Goal: Task Accomplishment & Management: Use online tool/utility

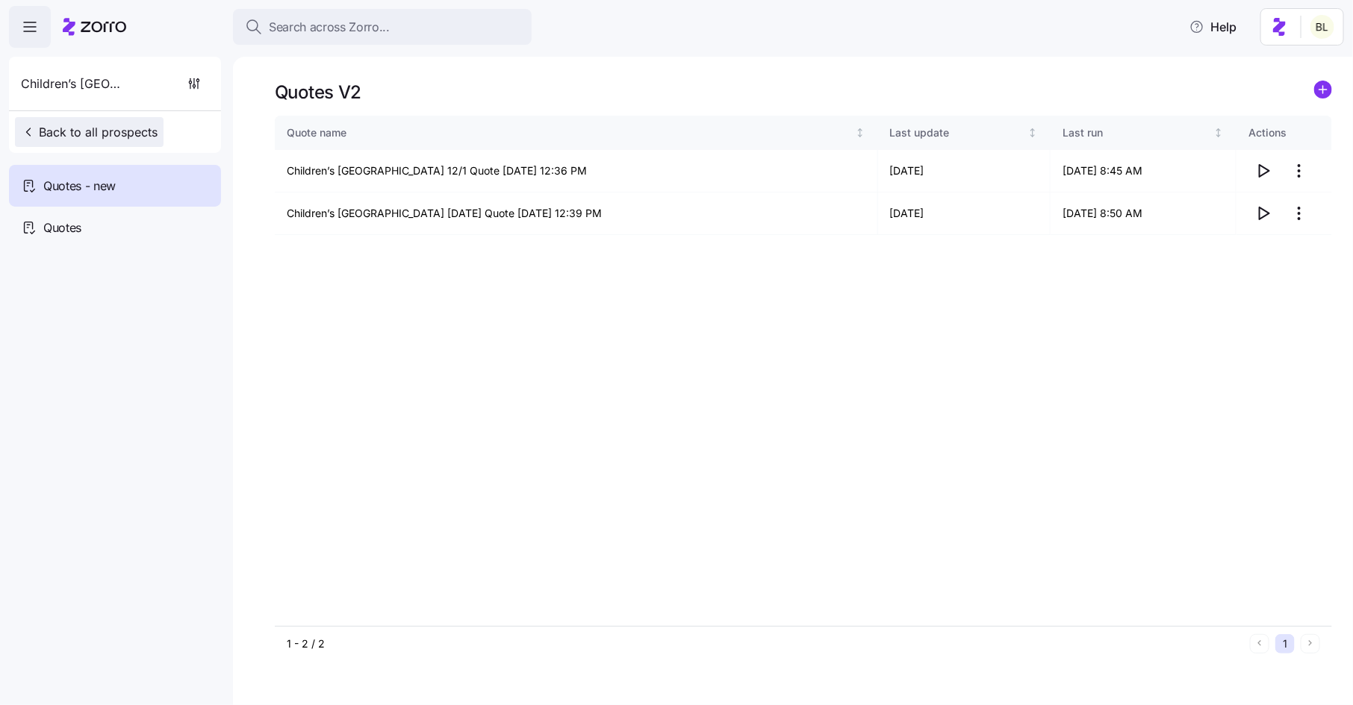
click at [113, 129] on span "Back to all prospects" at bounding box center [89, 132] width 137 height 18
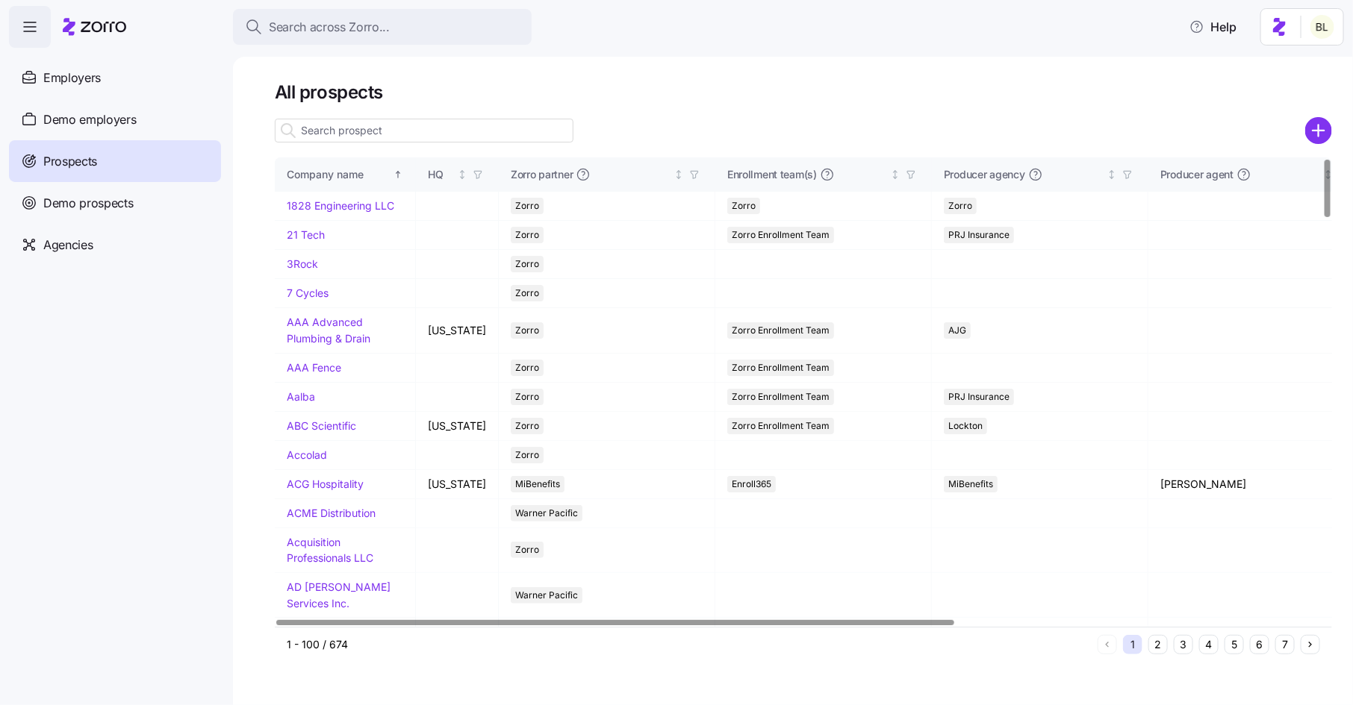
click at [398, 133] on input at bounding box center [424, 131] width 299 height 24
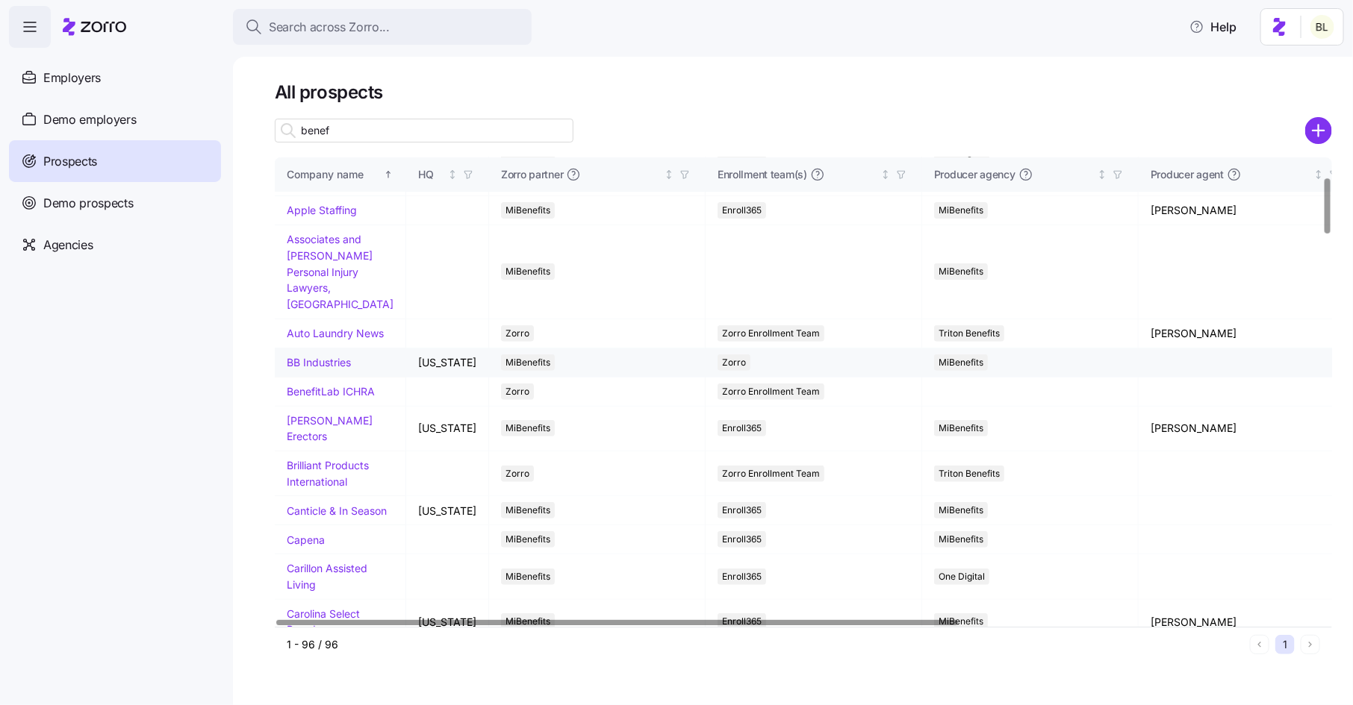
scroll to position [172, 0]
type input "benef"
click at [342, 396] on link "BenefitLab ICHRA" at bounding box center [331, 389] width 88 height 13
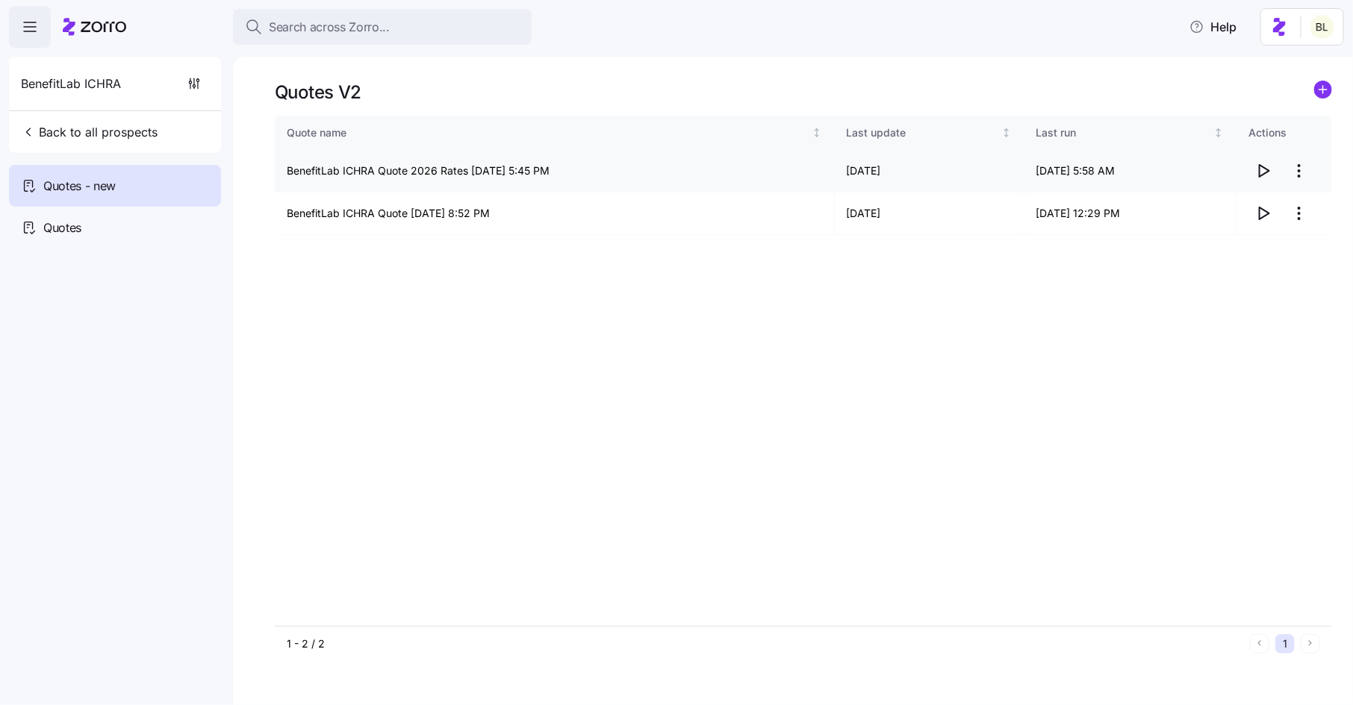
click at [1265, 166] on icon "button" at bounding box center [1263, 171] width 18 height 18
click at [1306, 168] on html "Search across Zorro... Help BenefitLab ICHRA Back to all prospects Quotes - new…" at bounding box center [676, 348] width 1353 height 696
click at [1273, 208] on div "Edit quote" at bounding box center [1239, 208] width 137 height 24
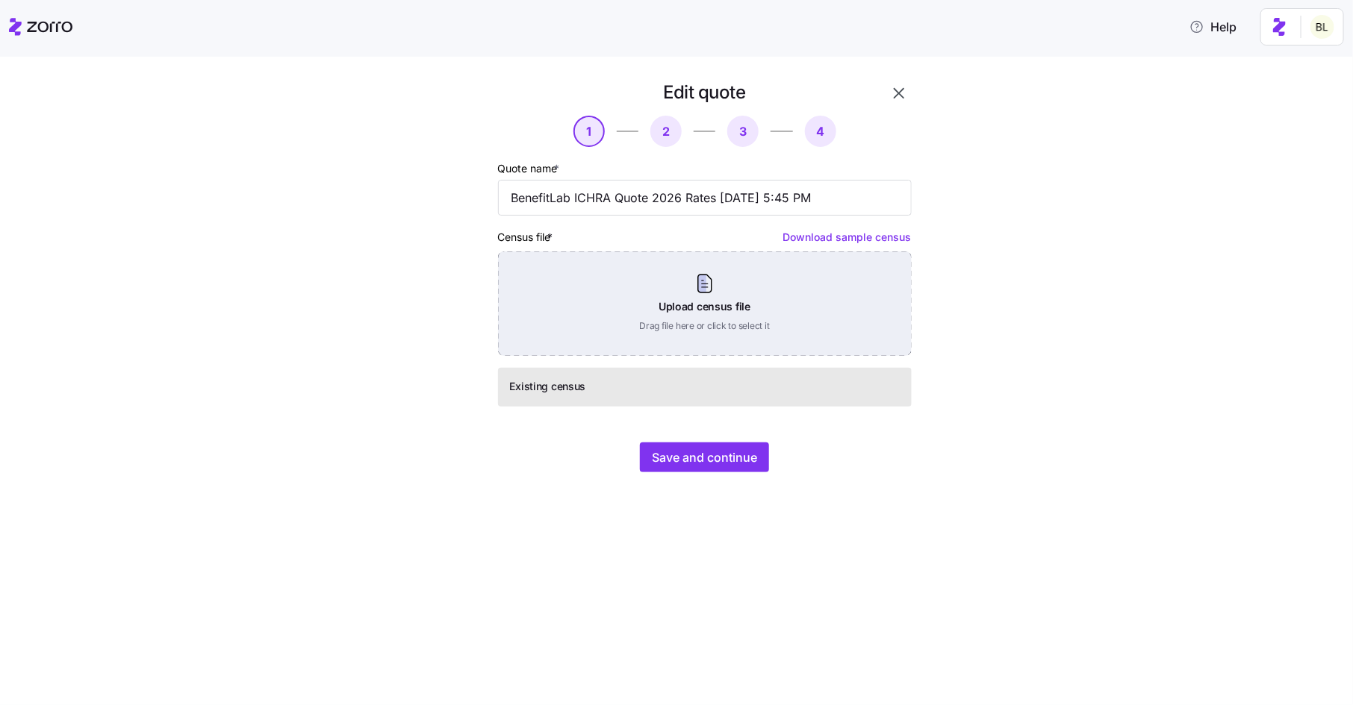
click at [811, 306] on div "Upload census file Drag file here or click to select it" at bounding box center [705, 304] width 414 height 105
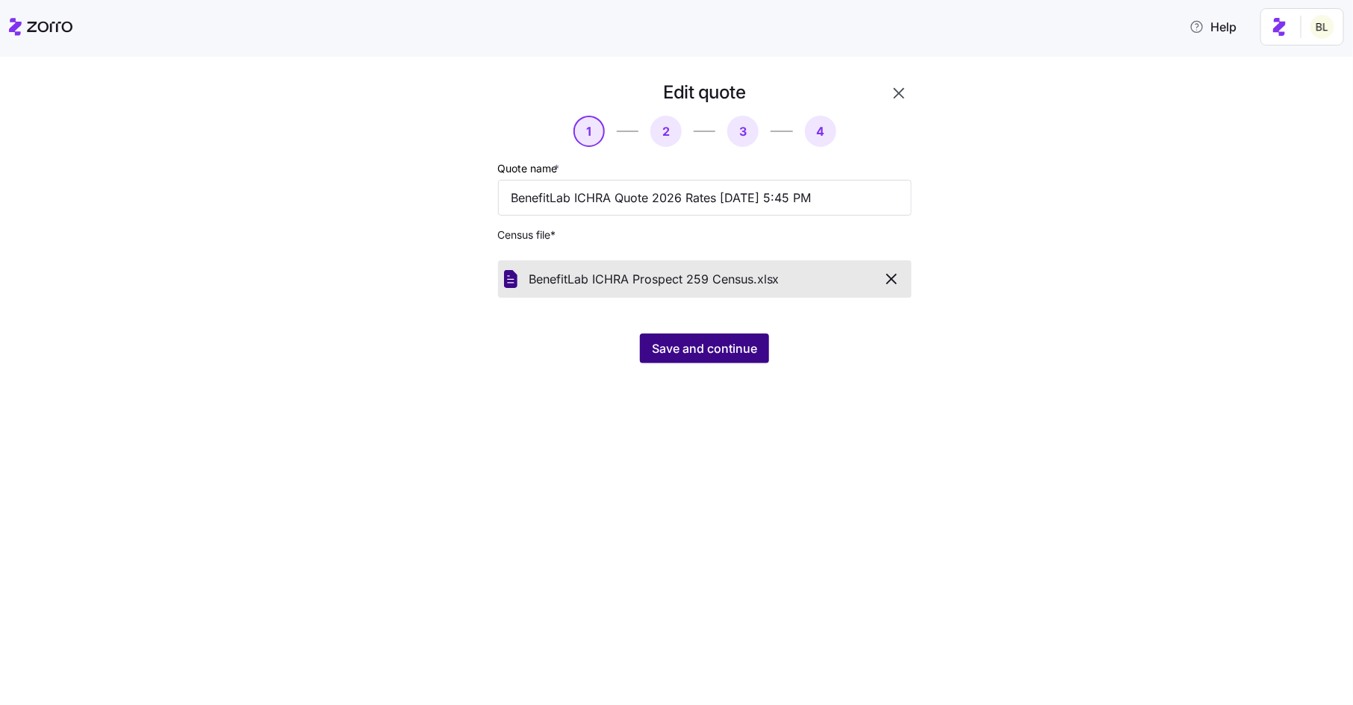
click at [698, 344] on span "Save and continue" at bounding box center [704, 349] width 105 height 18
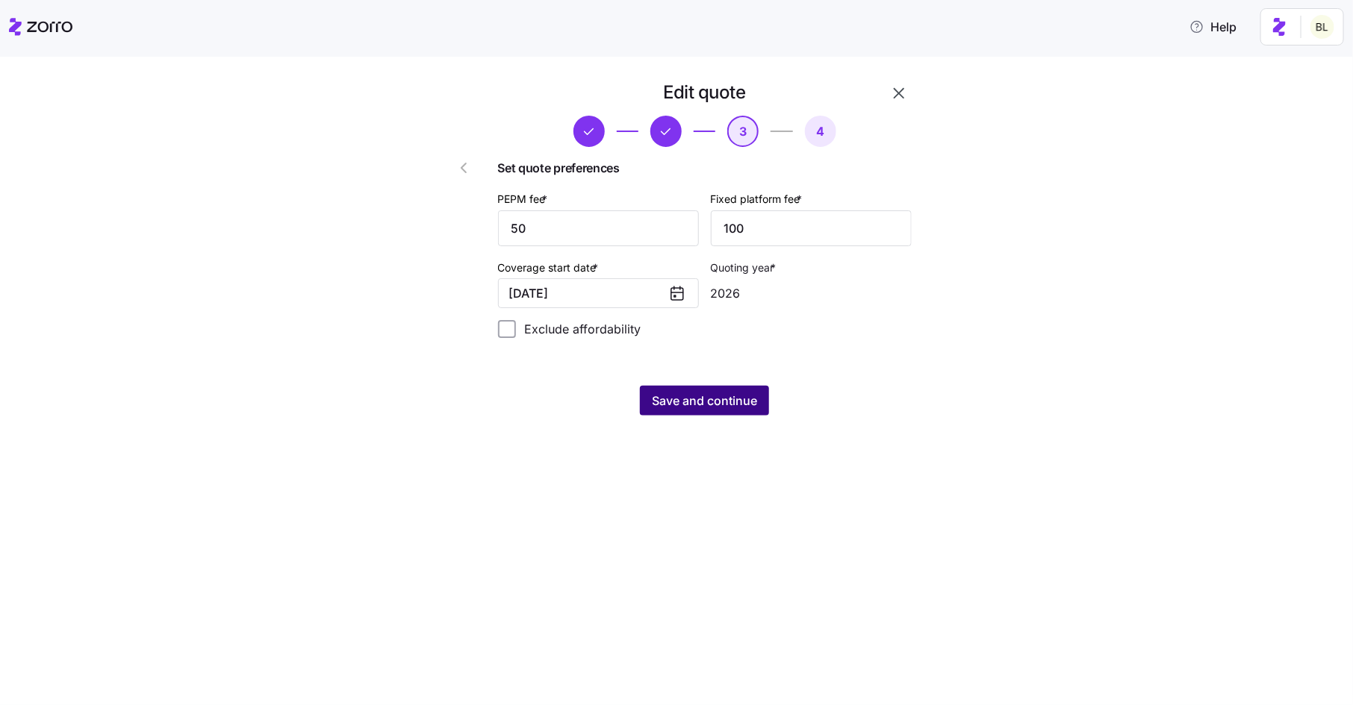
click at [705, 403] on span "Save and continue" at bounding box center [704, 401] width 105 height 18
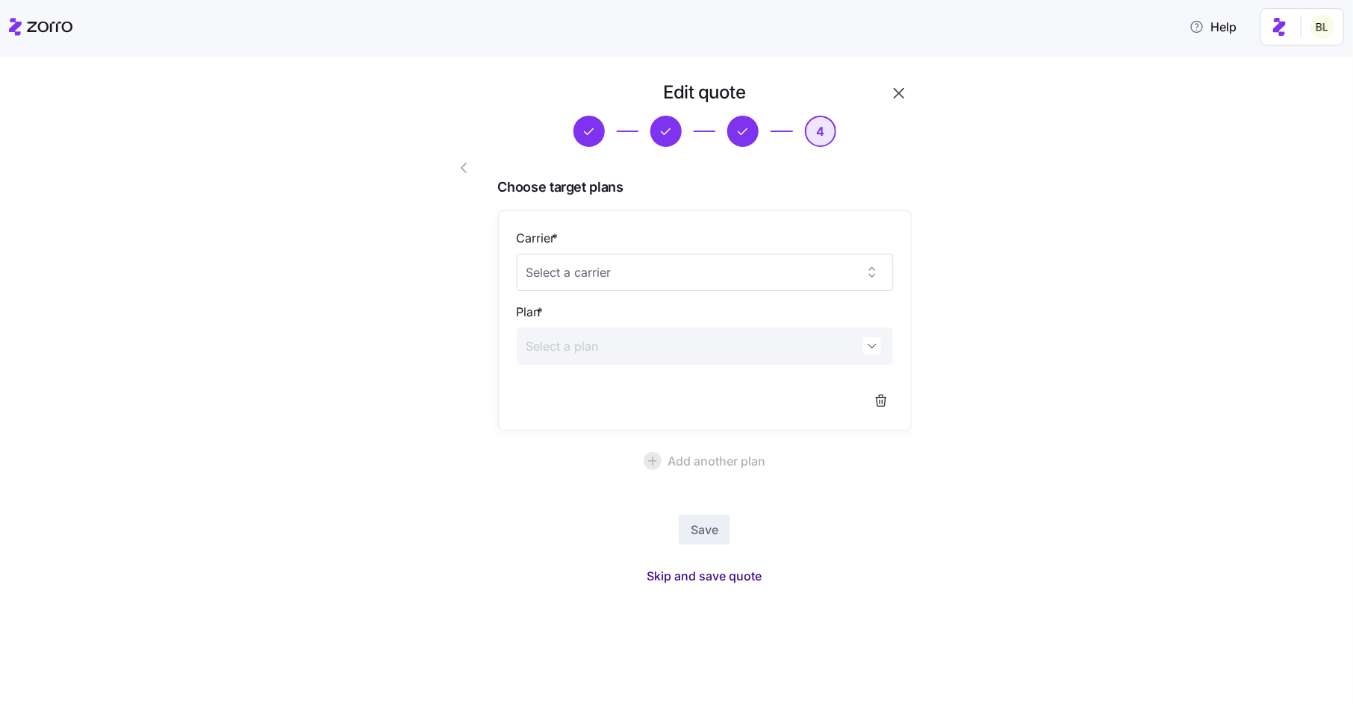
click at [728, 573] on span "Skip and save quote" at bounding box center [704, 576] width 115 height 18
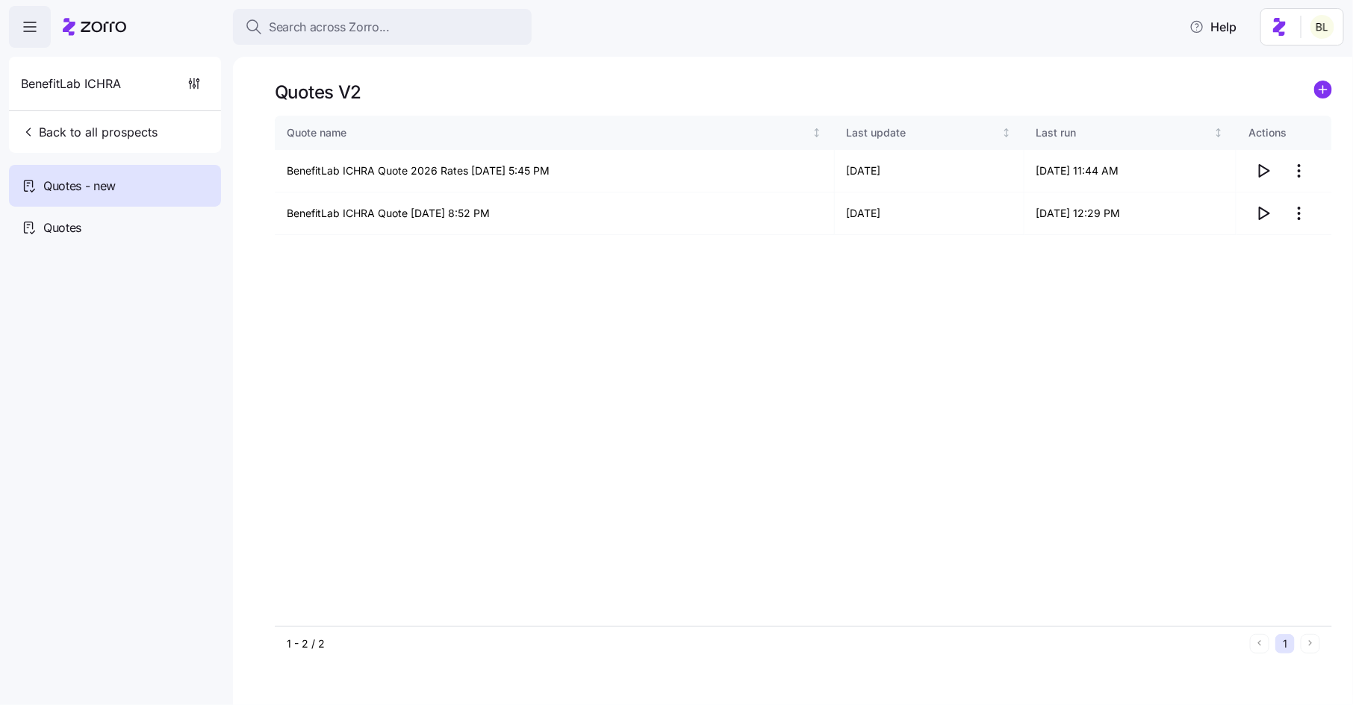
click at [1332, 91] on icon "add icon" at bounding box center [1323, 90] width 18 height 18
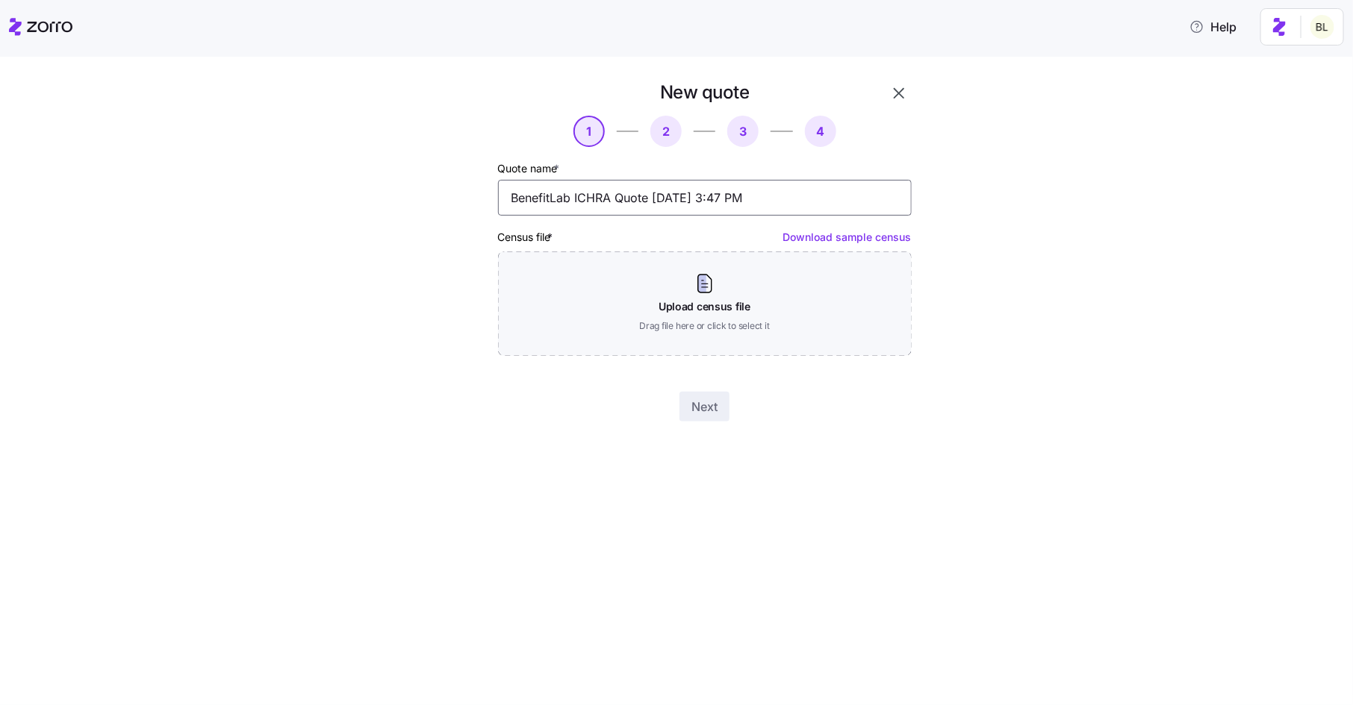
click at [651, 199] on input "BenefitLab ICHRA Quote 09/17/2025 3:47 PM" at bounding box center [705, 198] width 414 height 36
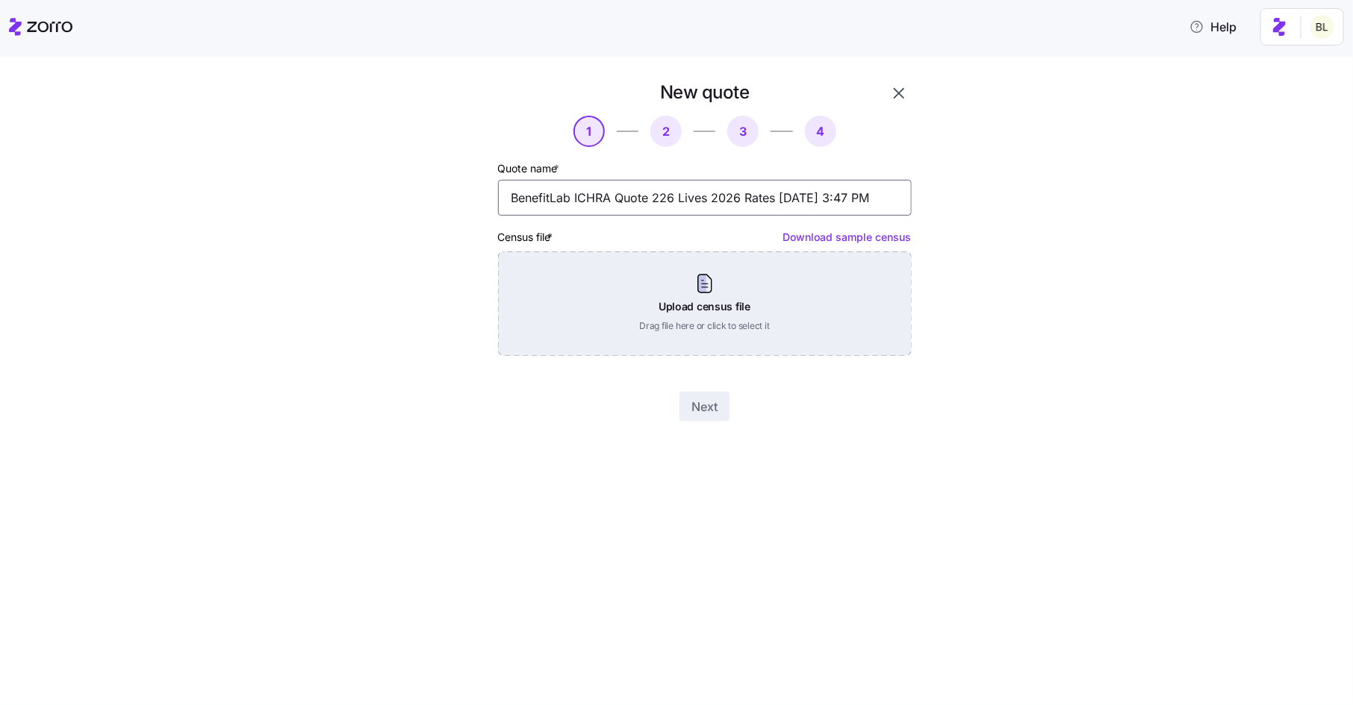
type input "BenefitLab ICHRA Quote 226 Lives 2026 Rates 09/17/2025 3:47 PM"
click at [694, 314] on div "Upload census file Drag file here or click to select it" at bounding box center [705, 304] width 414 height 105
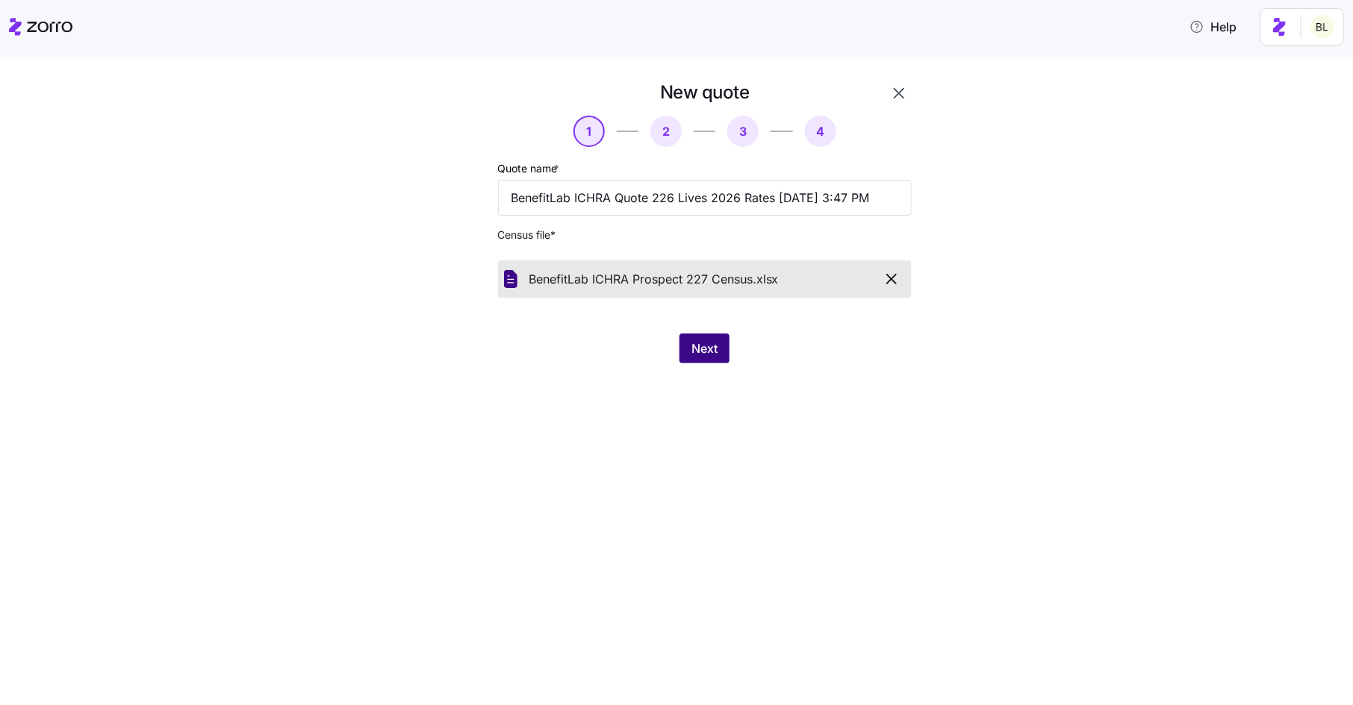
click at [707, 346] on span "Next" at bounding box center [704, 349] width 26 height 18
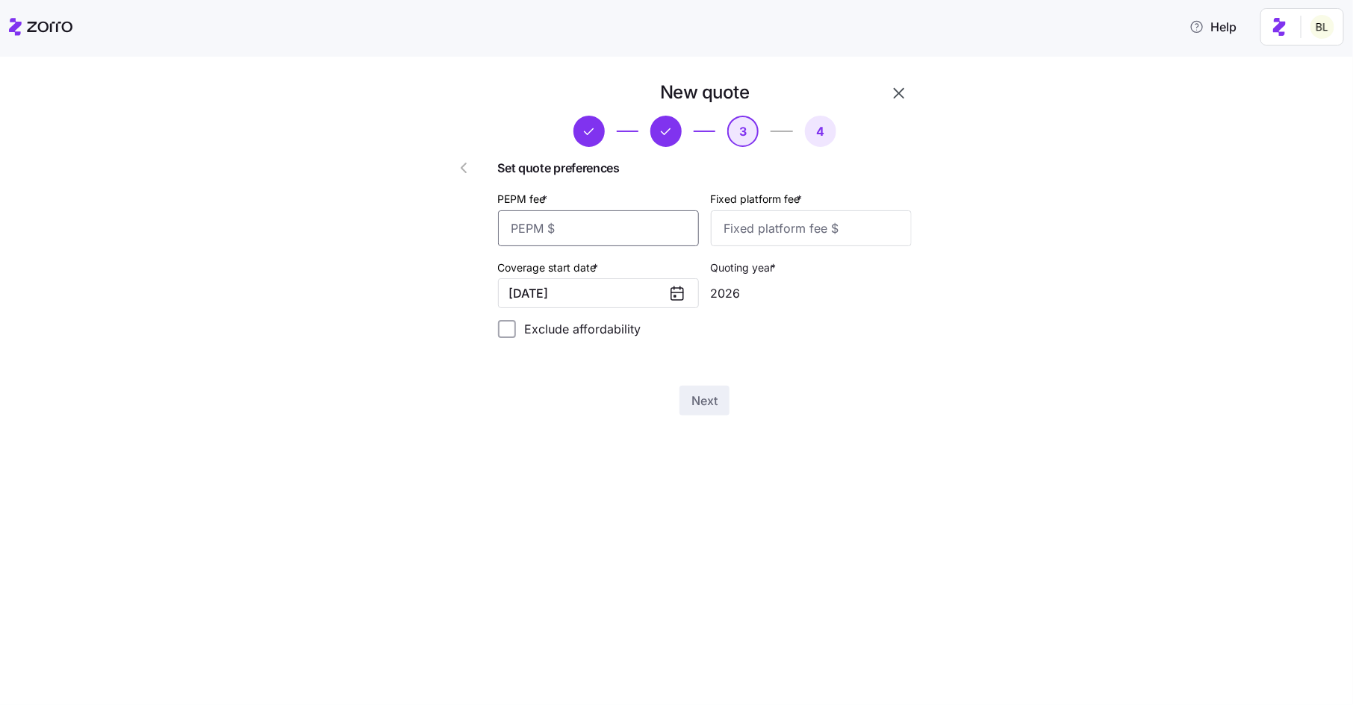
click at [643, 224] on input "PEPM fee *" at bounding box center [598, 228] width 201 height 36
type input "50"
type input "100"
click at [706, 402] on span "Next" at bounding box center [704, 401] width 26 height 18
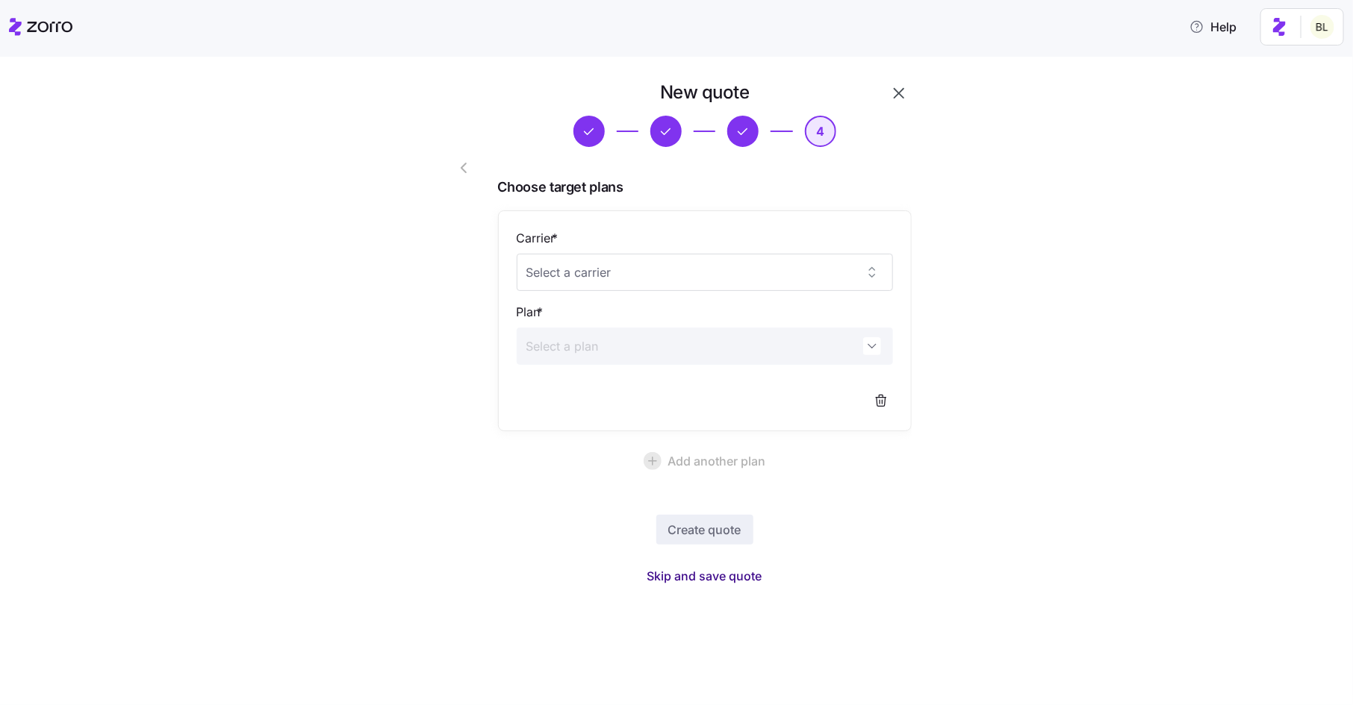
click at [689, 581] on span "Skip and save quote" at bounding box center [704, 576] width 115 height 18
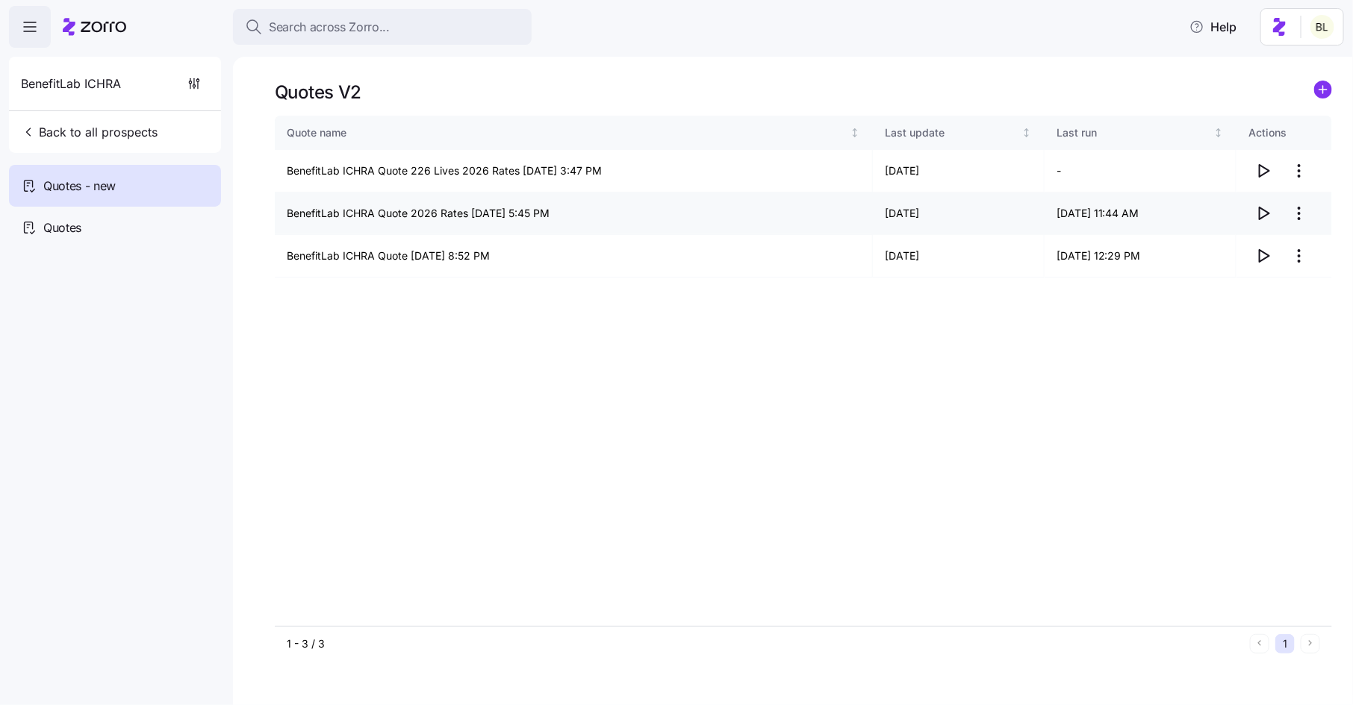
click at [1295, 216] on html "Search across Zorro... Help BenefitLab ICHRA Back to all prospects Quotes - new…" at bounding box center [676, 348] width 1353 height 696
click at [1280, 241] on div "Edit quote" at bounding box center [1239, 250] width 137 height 24
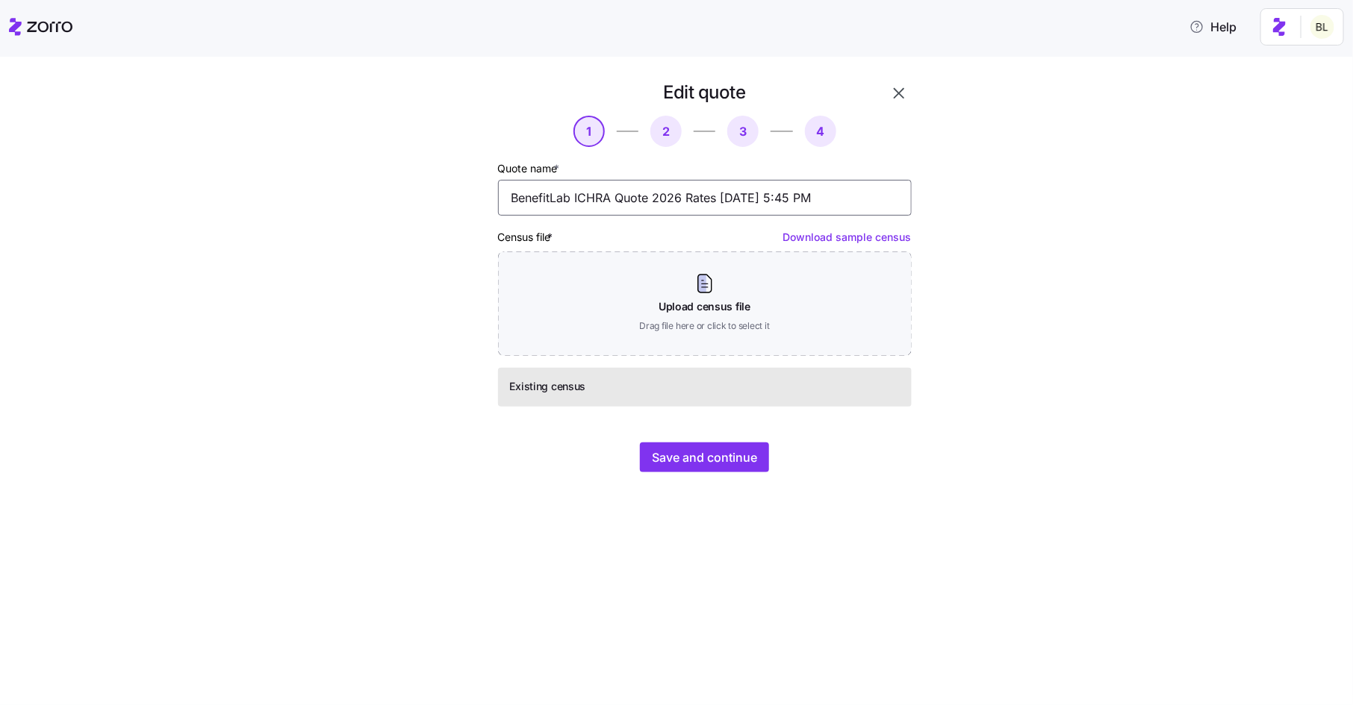
click at [654, 202] on input "BenefitLab ICHRA Quote 2026 Rates 09/12/2025 5:45 PM" at bounding box center [705, 198] width 414 height 36
type input "BenefitLab ICHRA Quote 259 Lives 2026 Rates 09/12/2025 5:45 PM"
click at [680, 457] on span "Save and continue" at bounding box center [704, 458] width 105 height 18
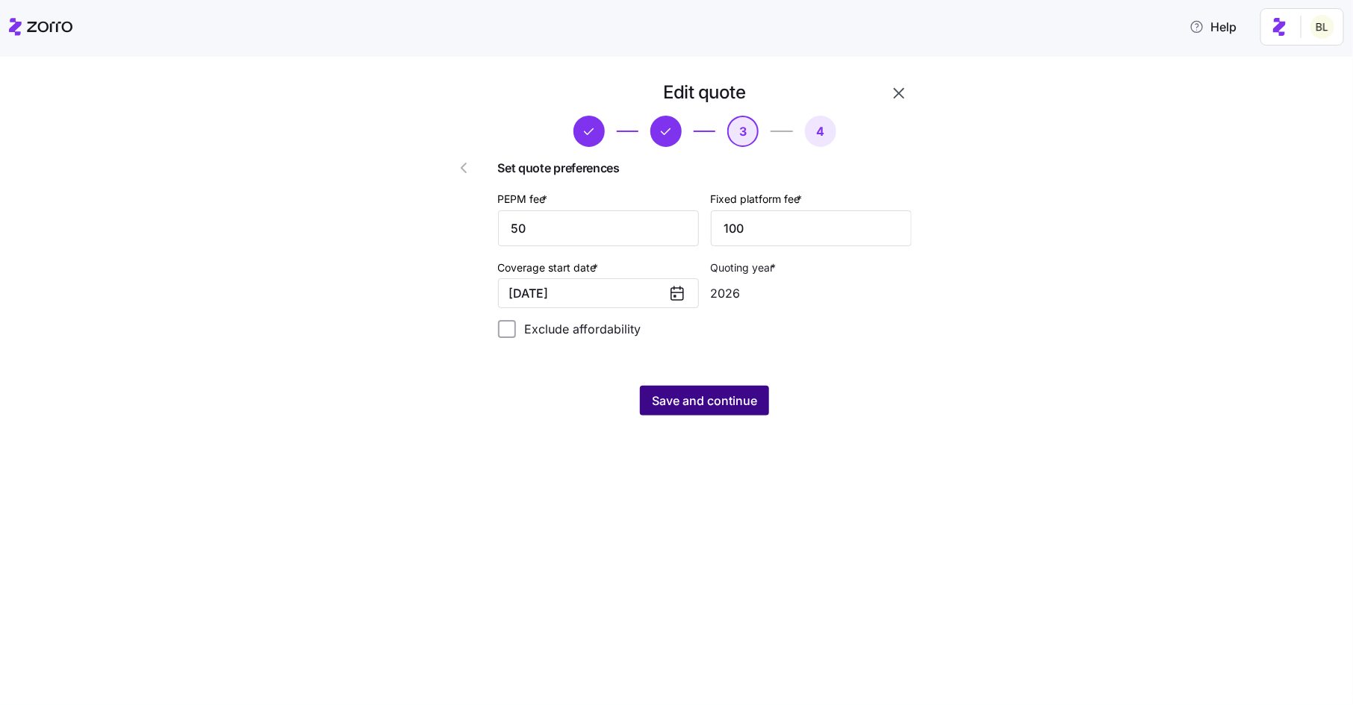
click at [731, 408] on span "Save and continue" at bounding box center [704, 401] width 105 height 18
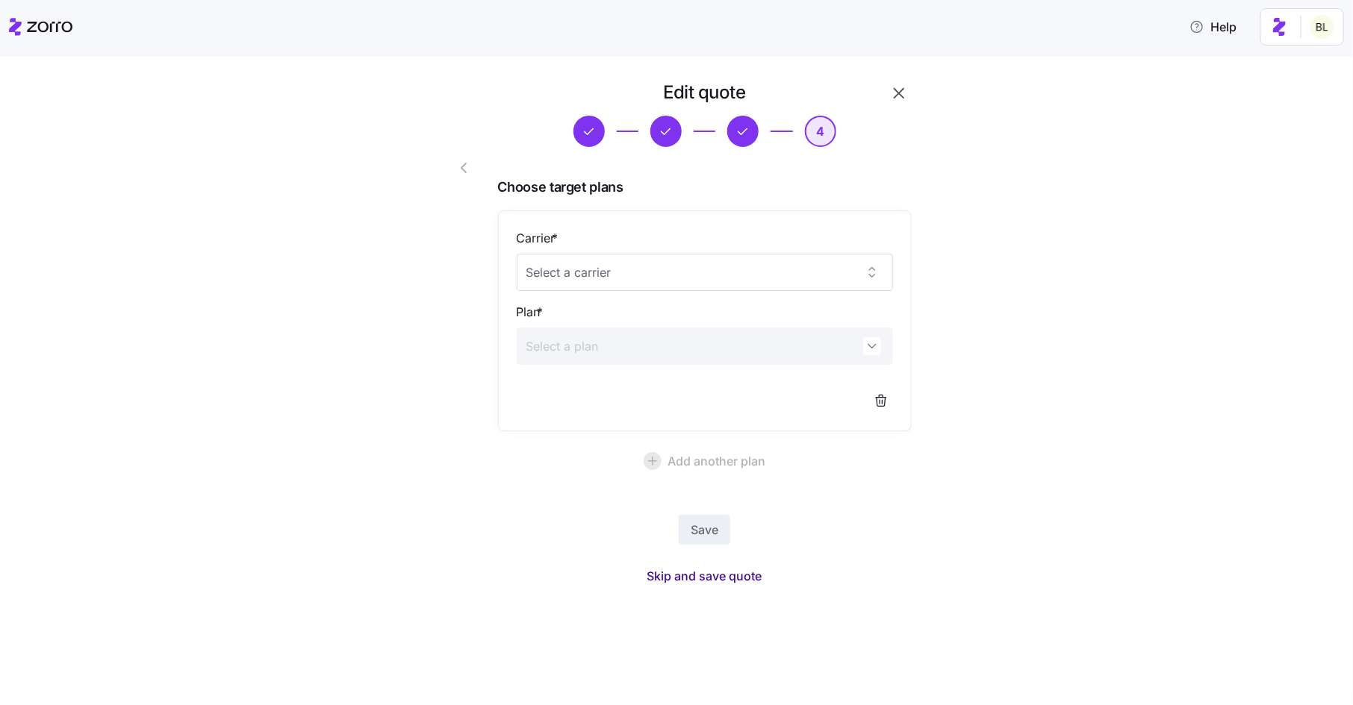
click at [716, 577] on span "Skip and save quote" at bounding box center [704, 576] width 115 height 18
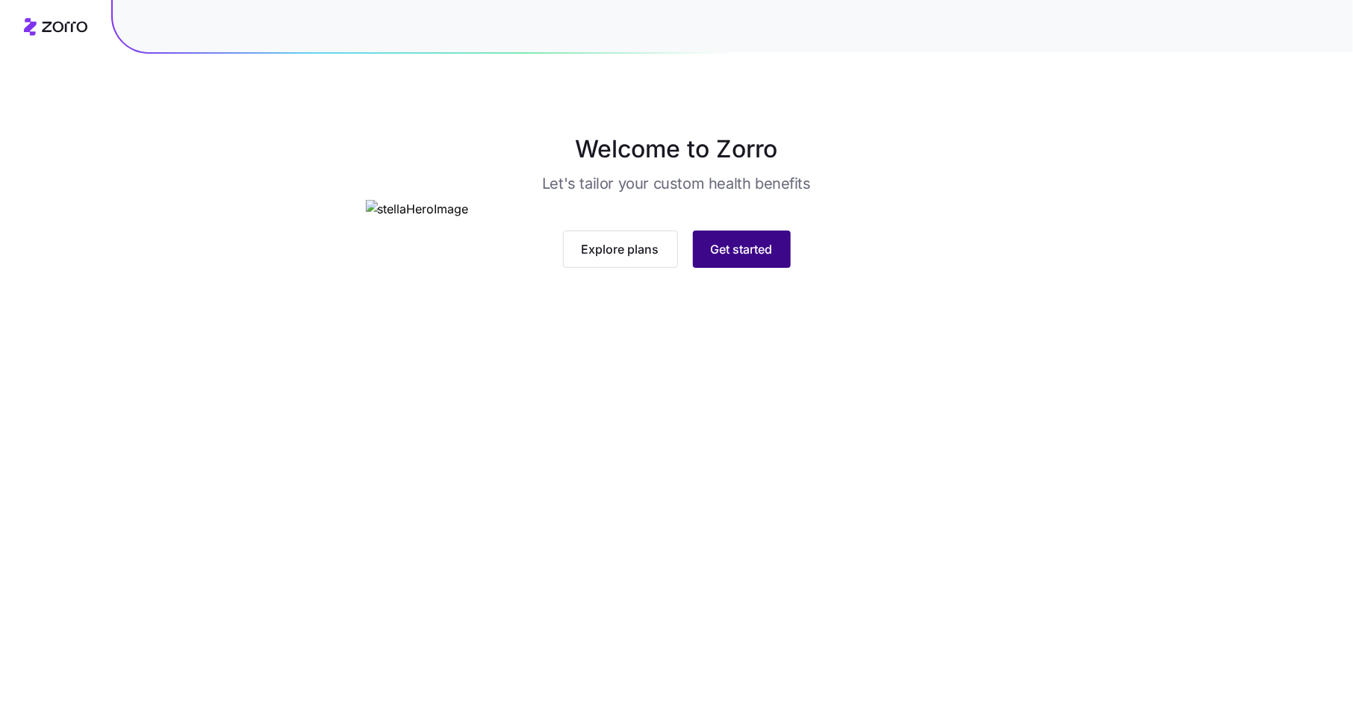
click at [736, 258] on span "Get started" at bounding box center [742, 249] width 62 height 18
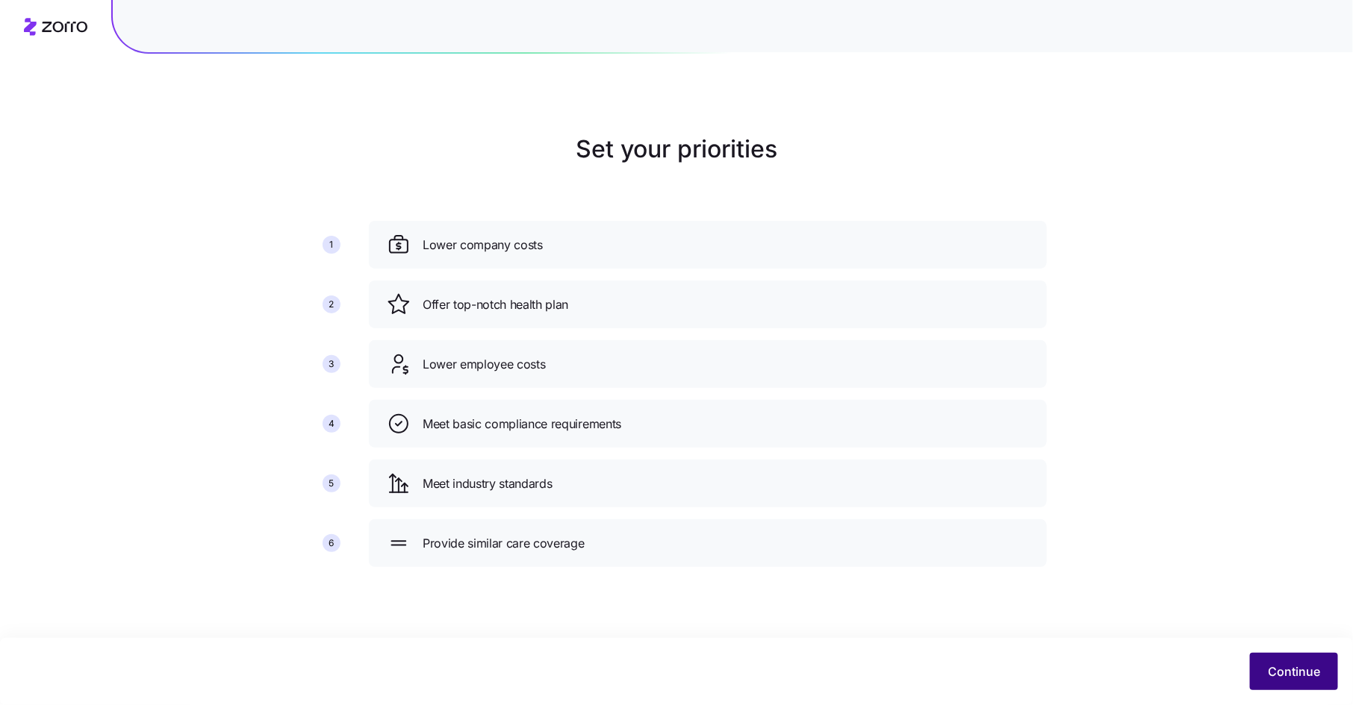
click at [1288, 679] on span "Continue" at bounding box center [1293, 672] width 52 height 18
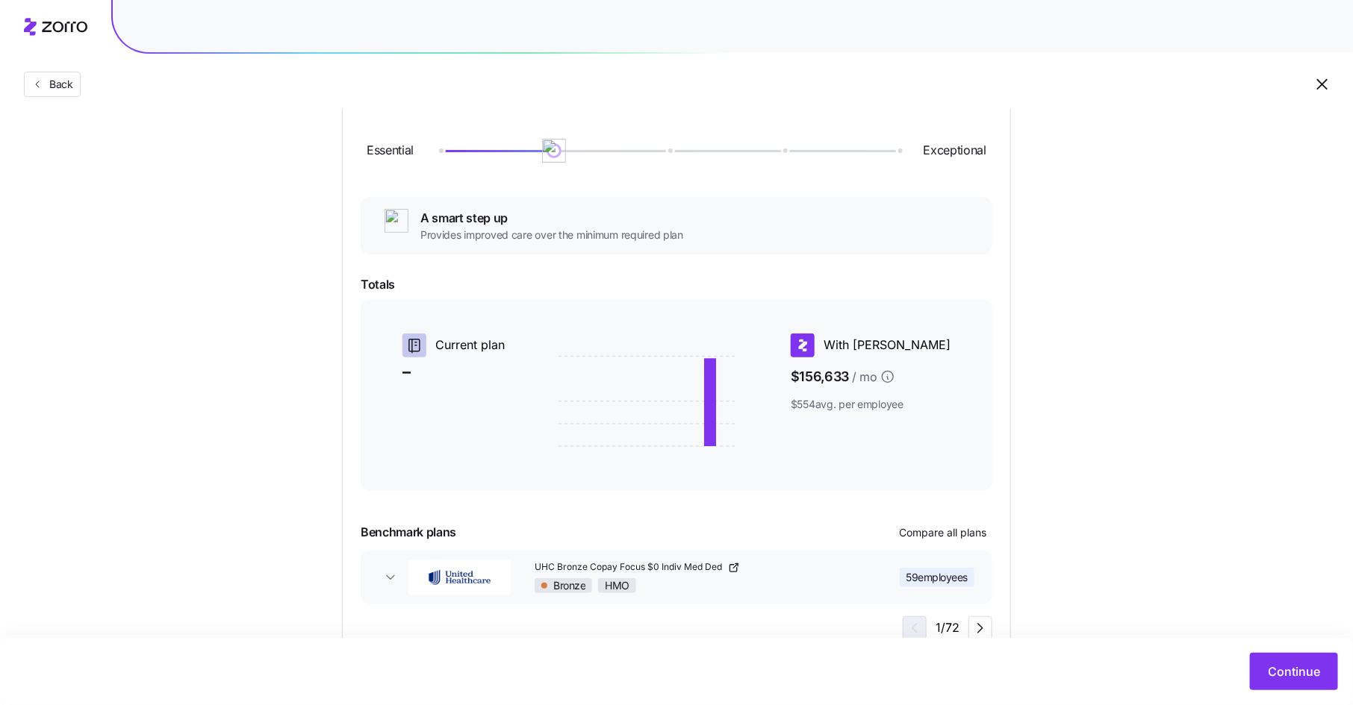
scroll to position [224, 0]
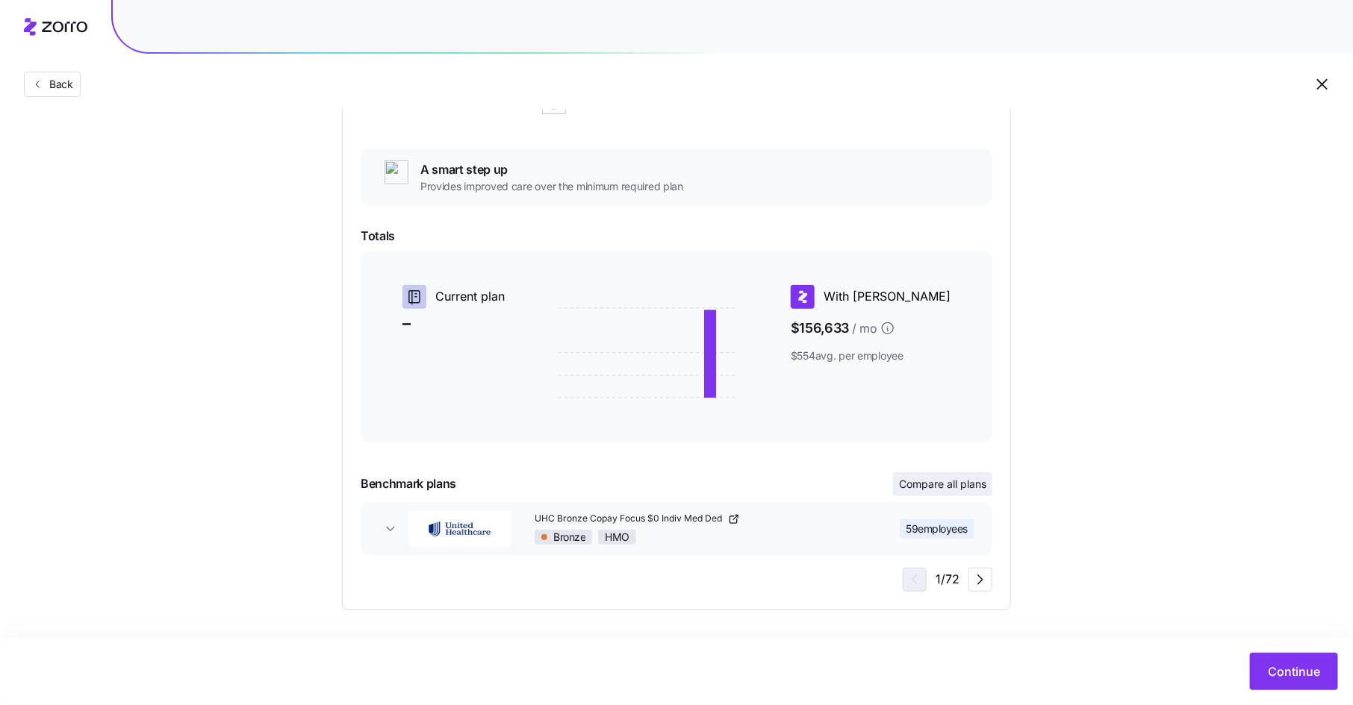
click at [935, 486] on span "Compare all plans" at bounding box center [942, 484] width 87 height 15
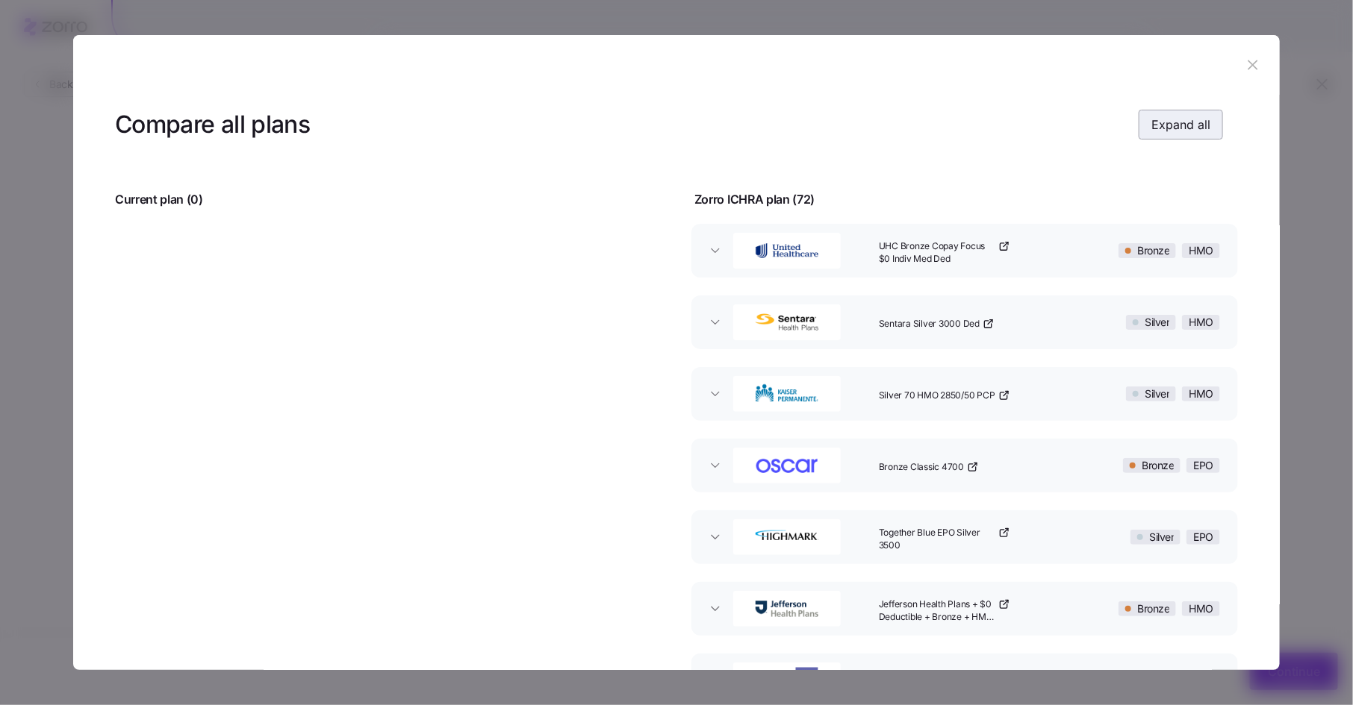
click at [1164, 116] on span "Expand all" at bounding box center [1180, 125] width 59 height 18
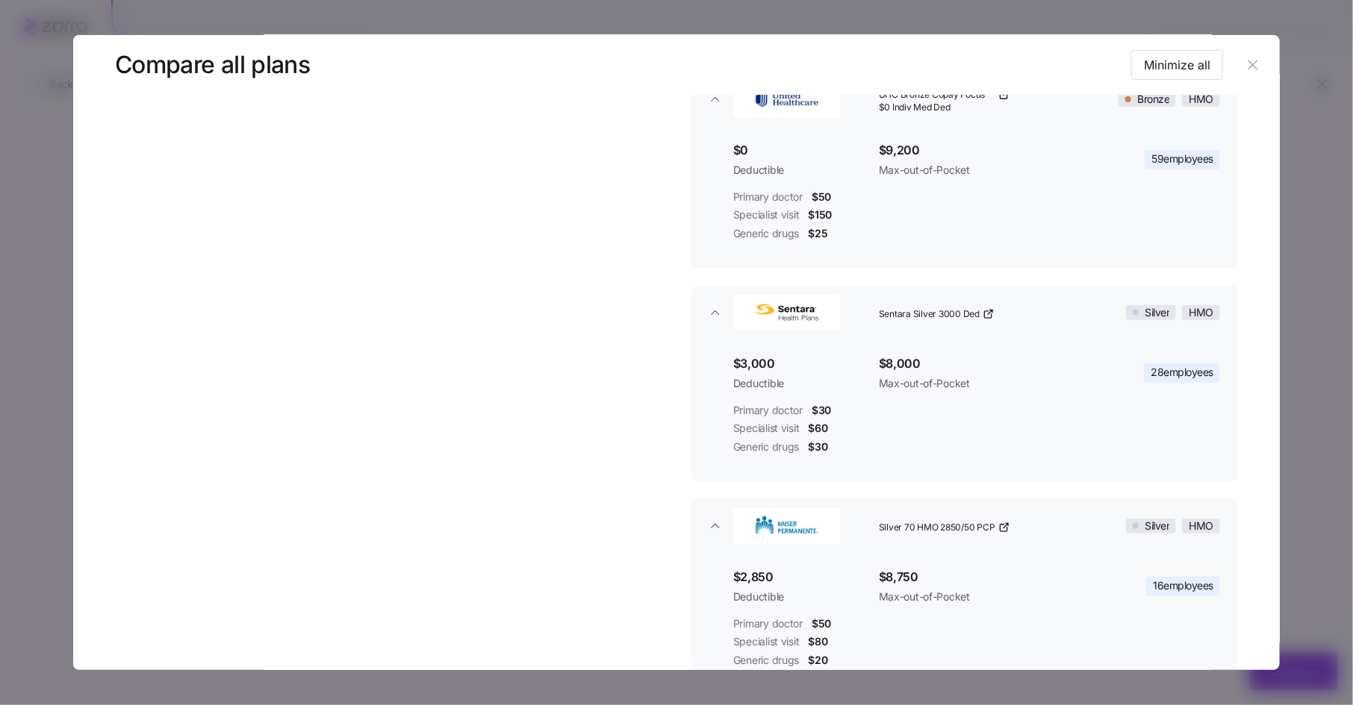
scroll to position [0, 0]
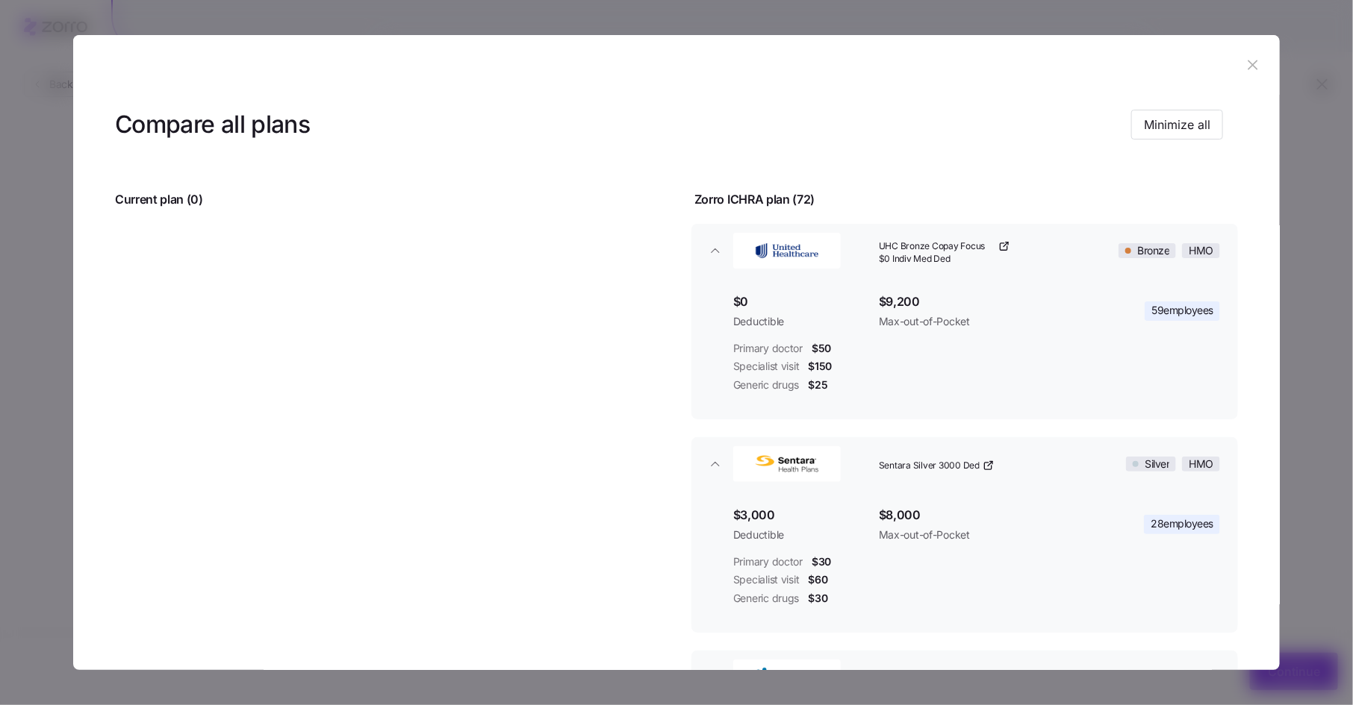
click at [1244, 61] on icon "button" at bounding box center [1252, 65] width 16 height 16
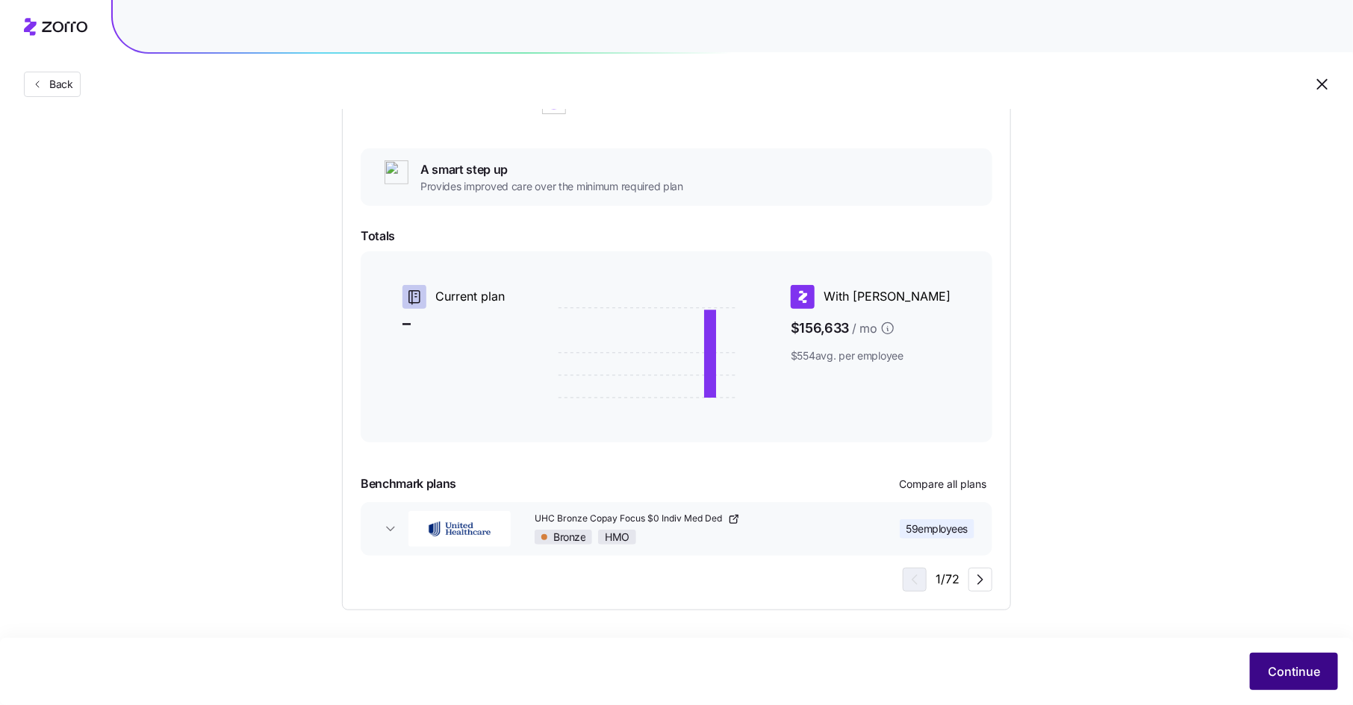
click at [1276, 674] on span "Continue" at bounding box center [1293, 672] width 52 height 18
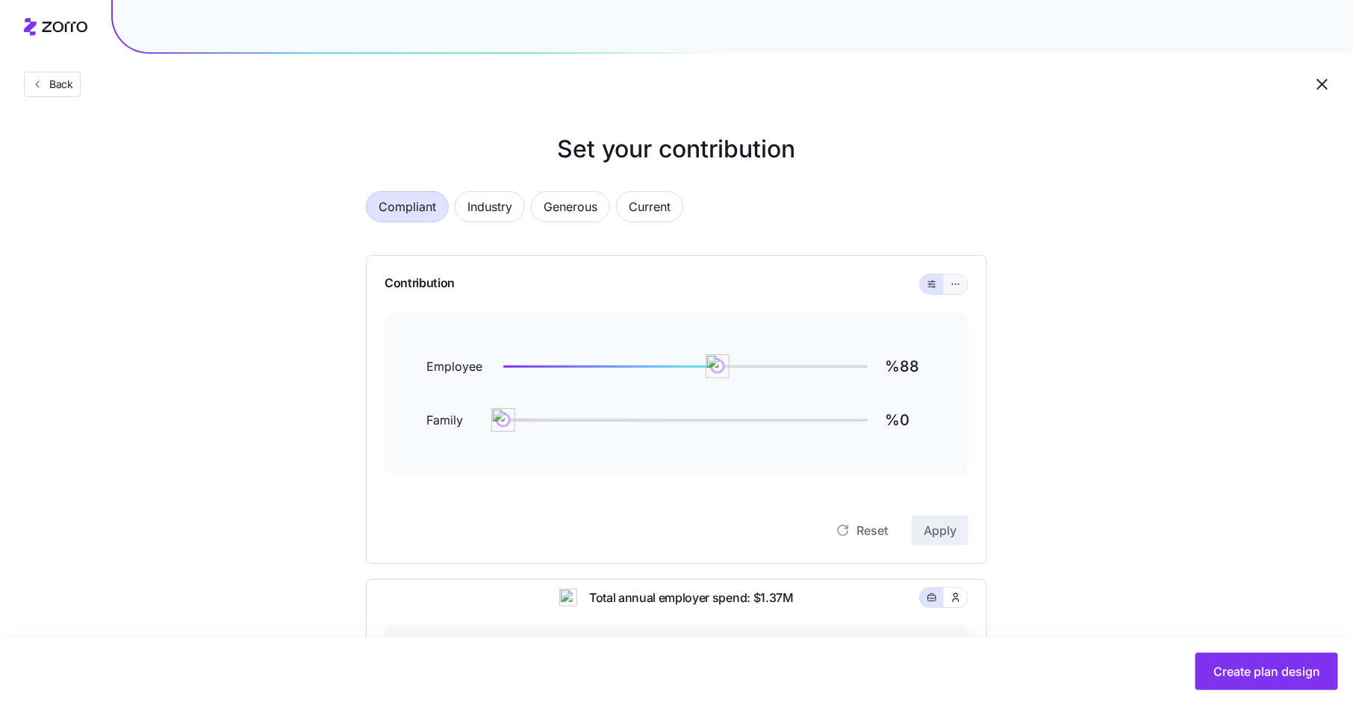
click at [951, 280] on icon "button" at bounding box center [955, 284] width 10 height 18
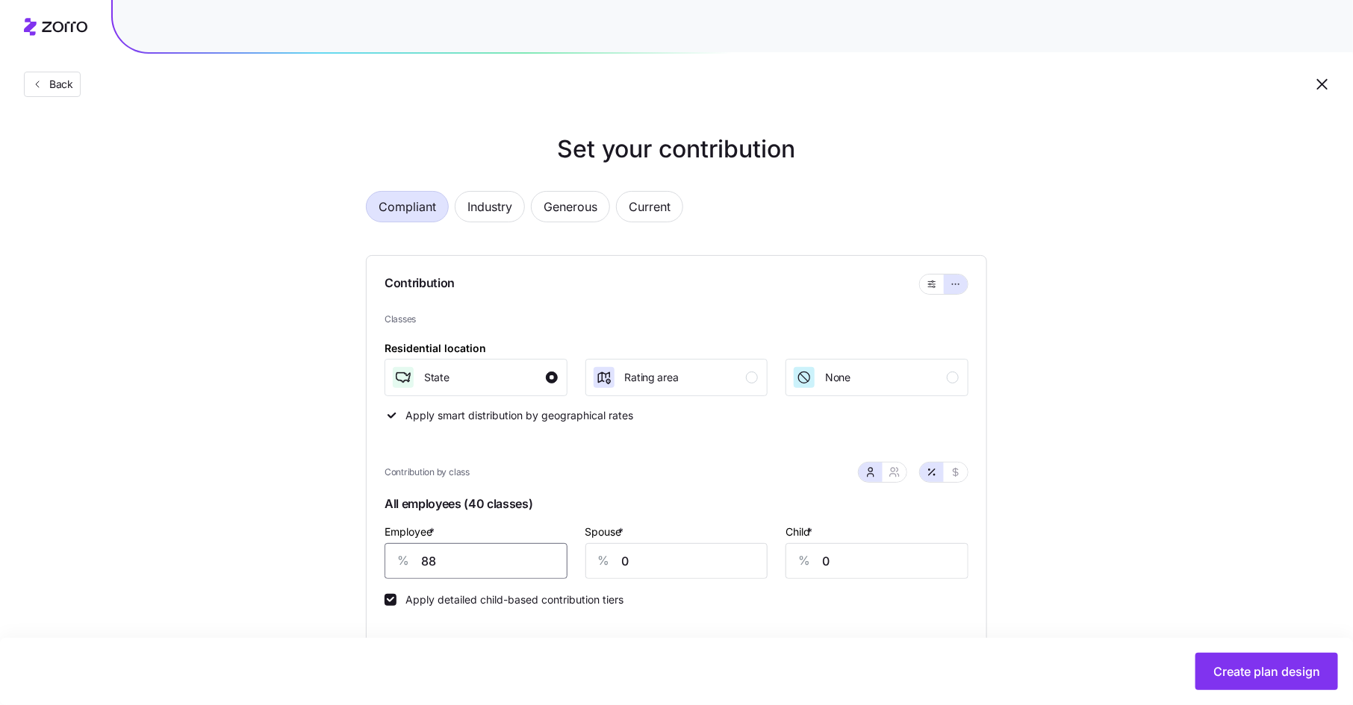
drag, startPoint x: 437, startPoint y: 562, endPoint x: 414, endPoint y: 562, distance: 23.1
click at [414, 562] on div "% 88" at bounding box center [475, 561] width 183 height 36
type input "74"
type input "15"
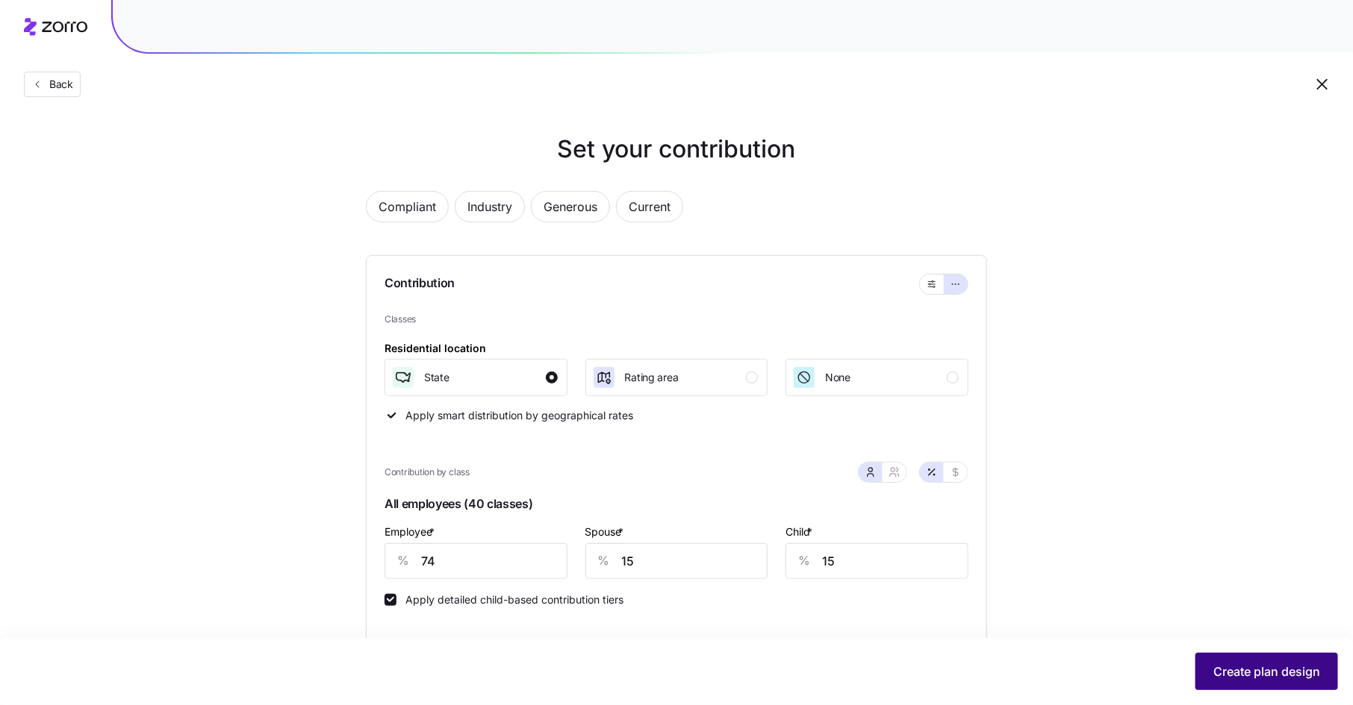
click at [1270, 667] on span "Create plan design" at bounding box center [1266, 672] width 107 height 18
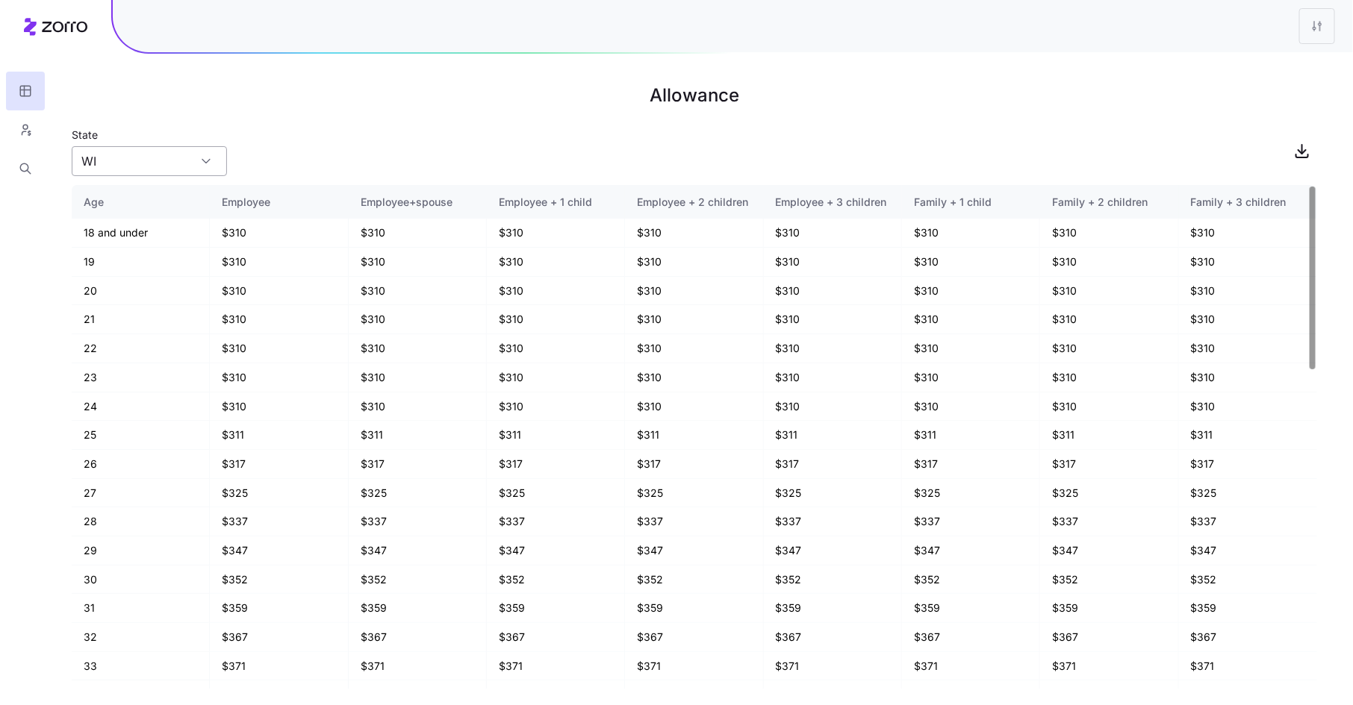
click at [142, 165] on input "WI" at bounding box center [149, 161] width 155 height 30
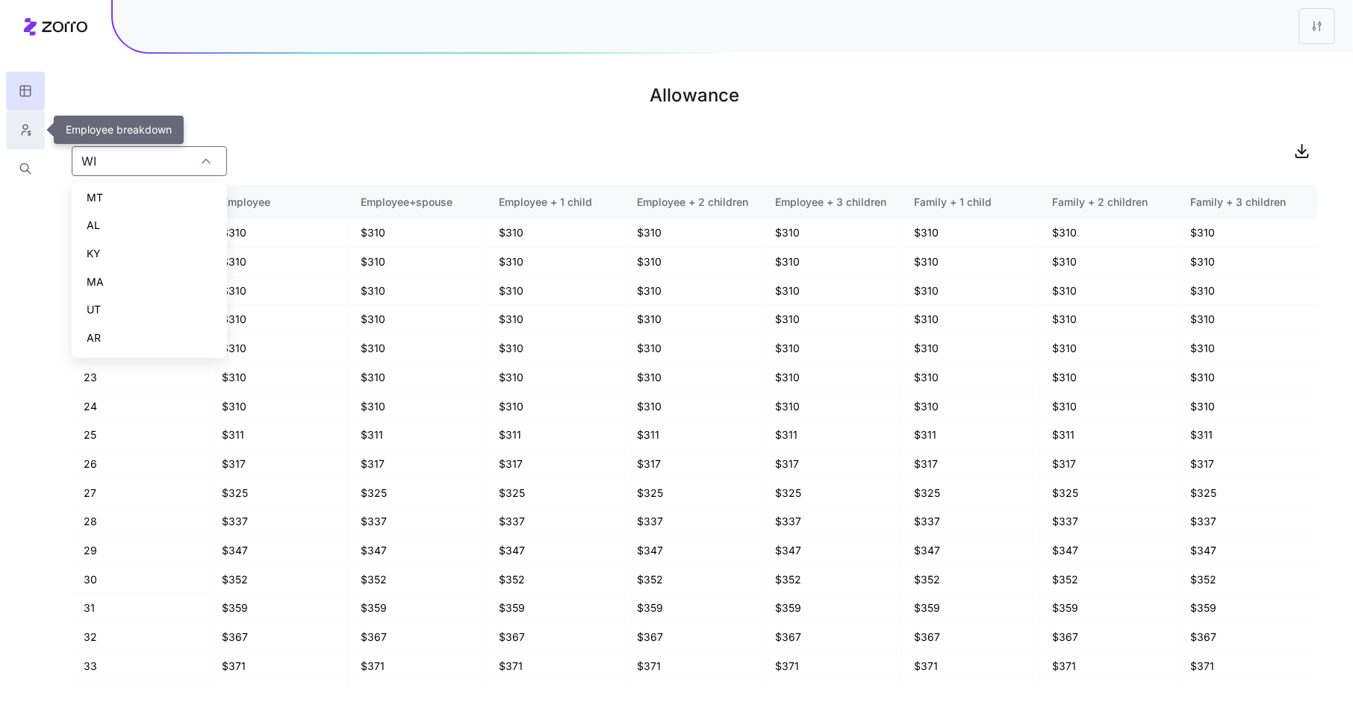
click at [23, 131] on icon "button" at bounding box center [25, 129] width 13 height 15
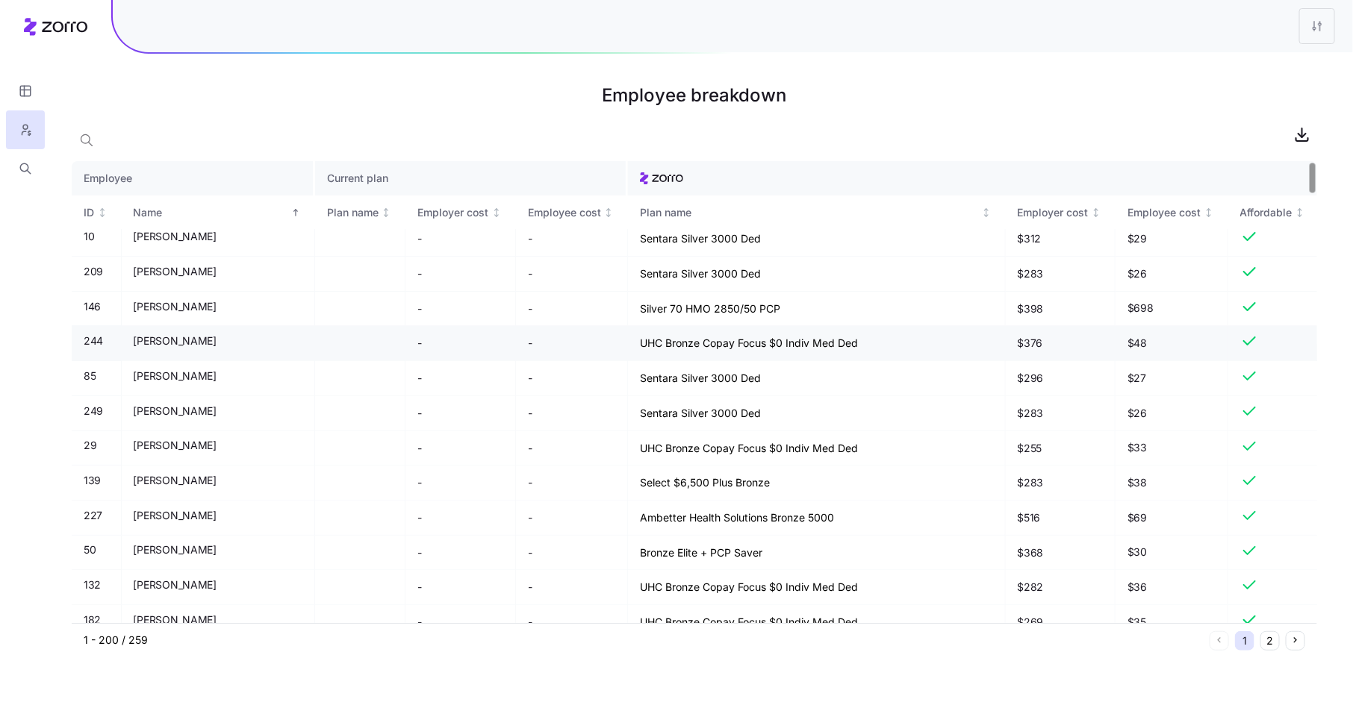
scroll to position [8, 0]
click at [1322, 31] on html "Employee breakdown Employee Current plan ID Name Plan name Employer cost Employ…" at bounding box center [676, 352] width 1353 height 705
click at [1288, 63] on div "Edit plan design" at bounding box center [1256, 66] width 149 height 24
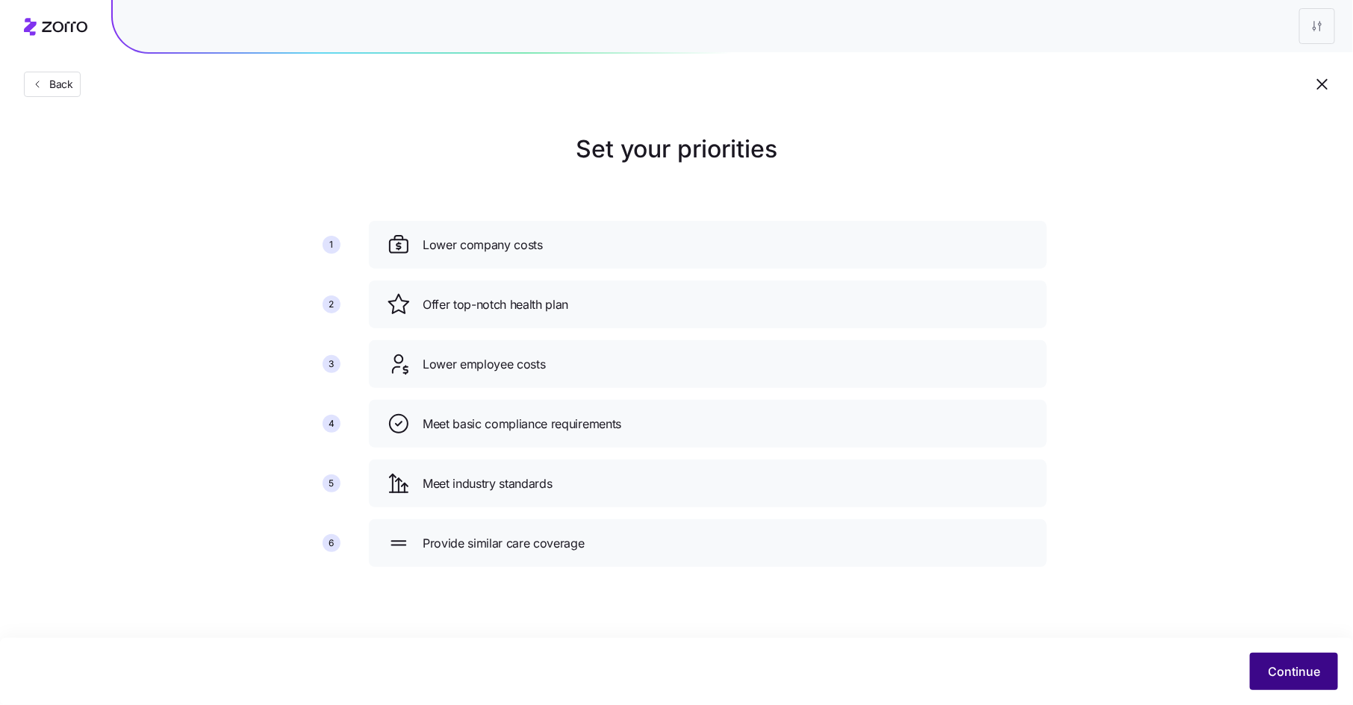
click at [1270, 673] on span "Continue" at bounding box center [1293, 672] width 52 height 18
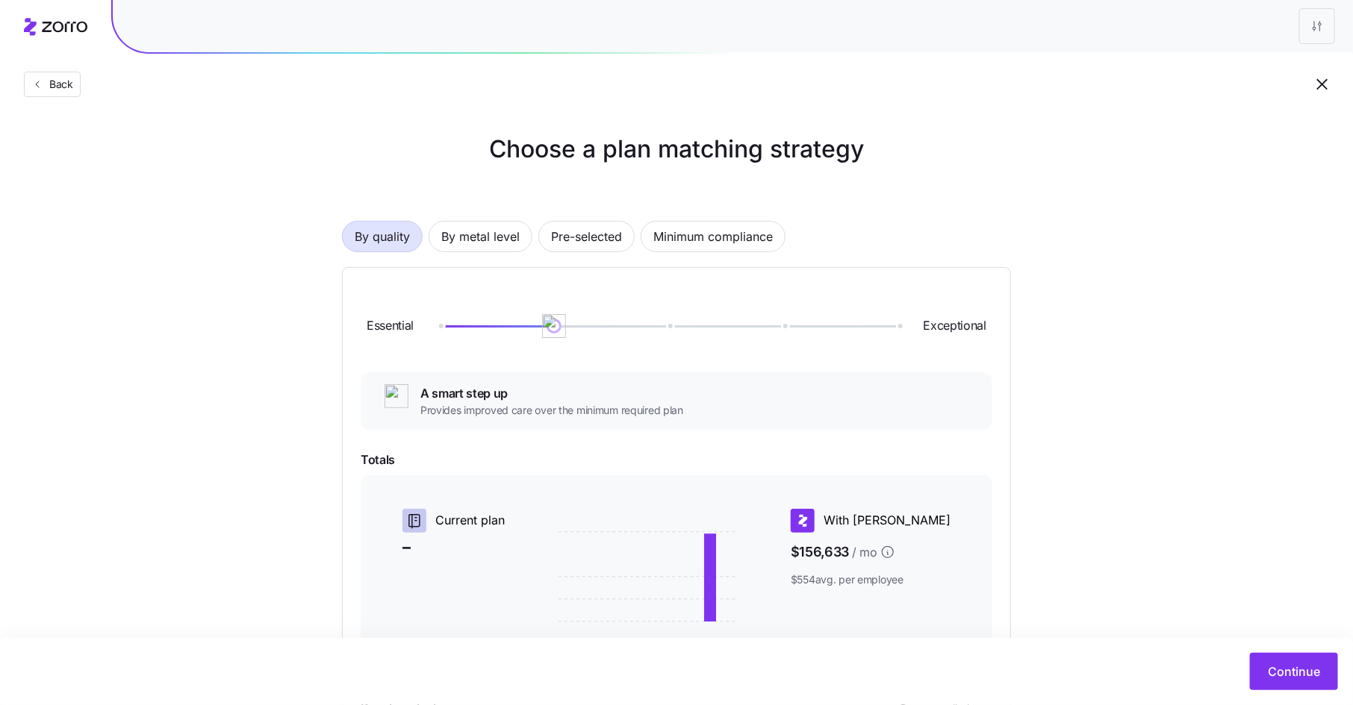
scroll to position [224, 0]
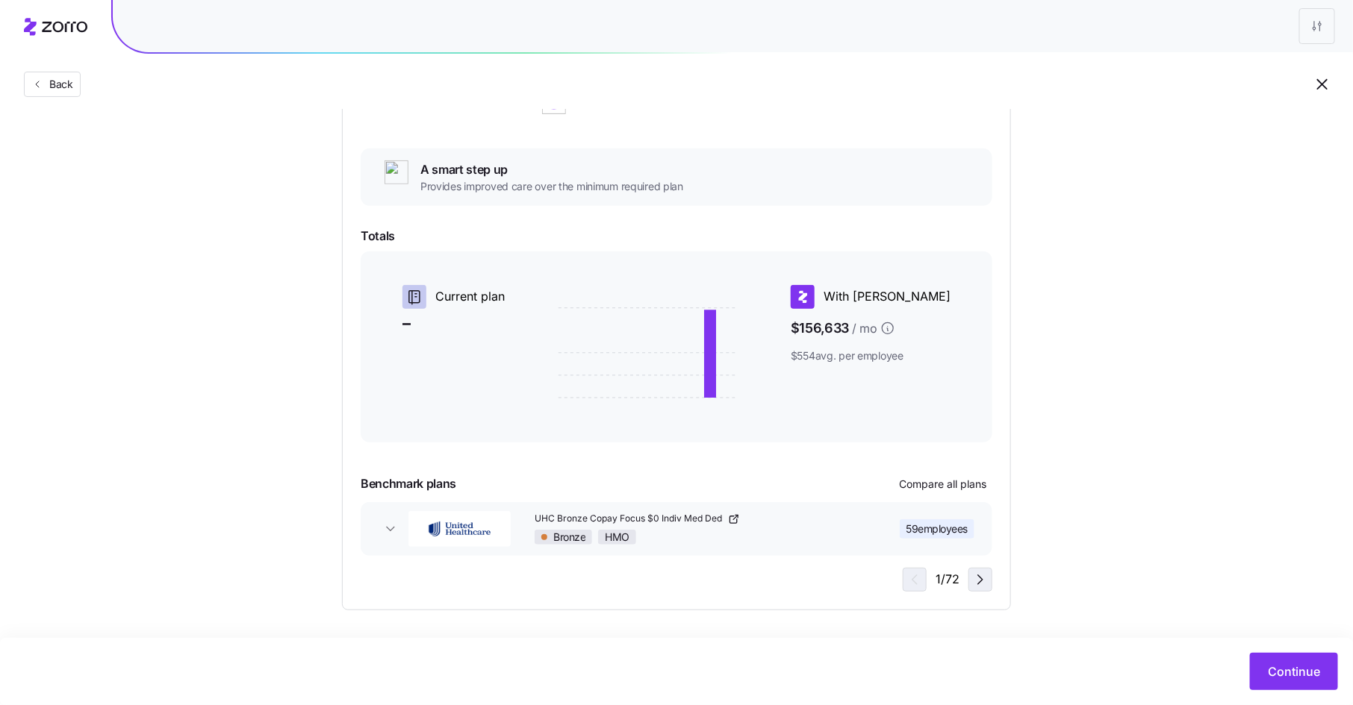
click at [986, 578] on icon "button" at bounding box center [980, 580] width 18 height 18
click at [910, 583] on icon "button" at bounding box center [912, 580] width 18 height 18
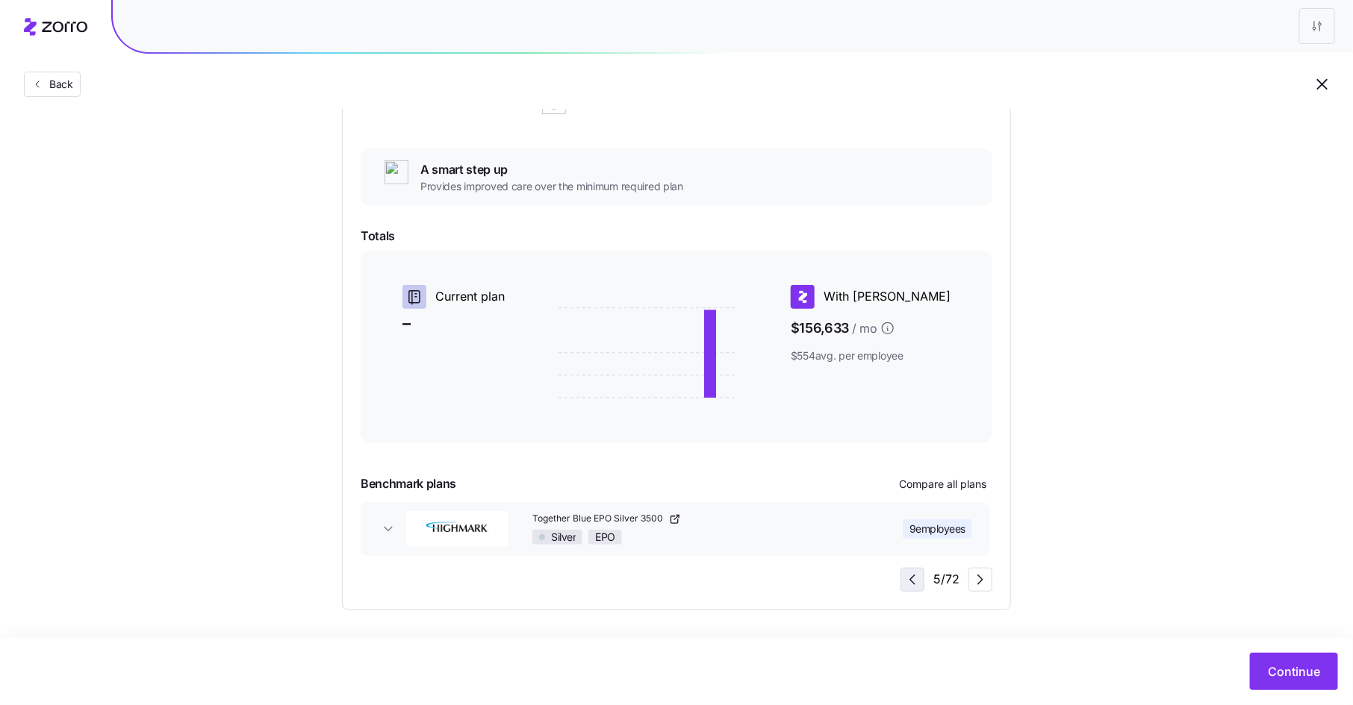
click at [910, 583] on icon "button" at bounding box center [912, 580] width 18 height 18
click at [910, 583] on div "1 / 72" at bounding box center [947, 580] width 90 height 24
